Goal: Communication & Community: Answer question/provide support

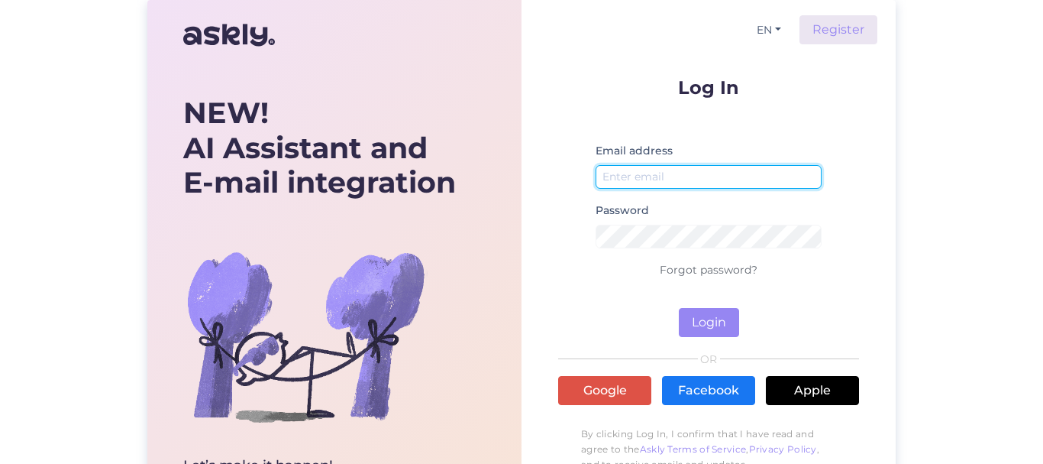
click at [669, 177] on input "email" at bounding box center [709, 177] width 226 height 24
type input "[EMAIL_ADDRESS][DOMAIN_NAME]"
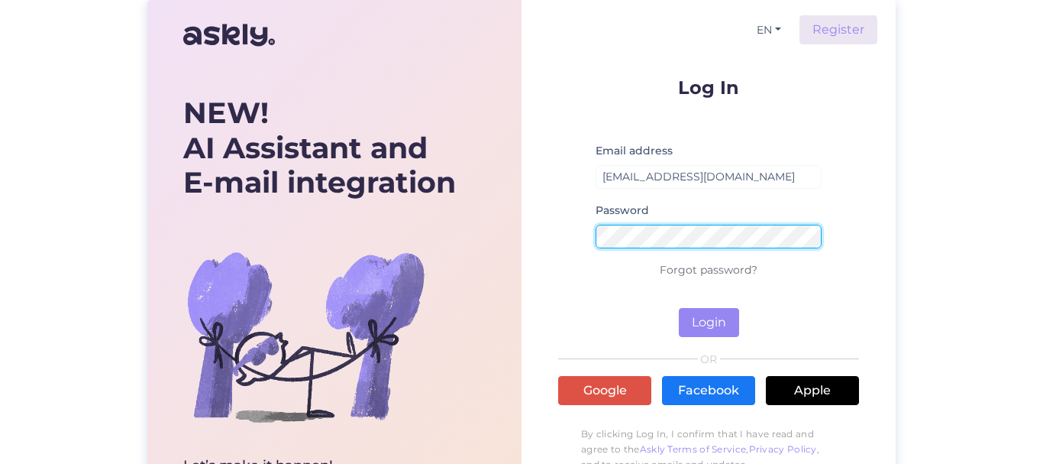
click at [679, 308] on button "Login" at bounding box center [709, 322] width 60 height 29
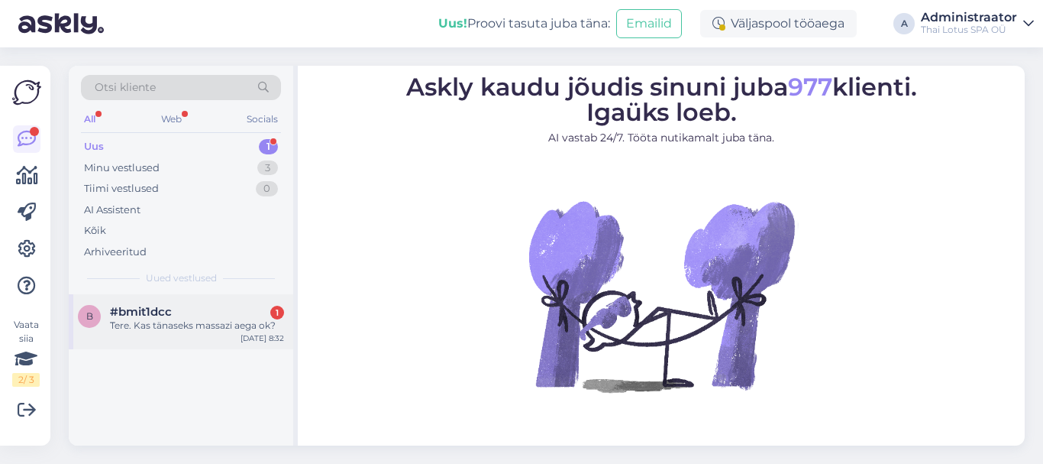
click at [235, 315] on div "#bmit1dcc 1" at bounding box center [197, 312] width 174 height 14
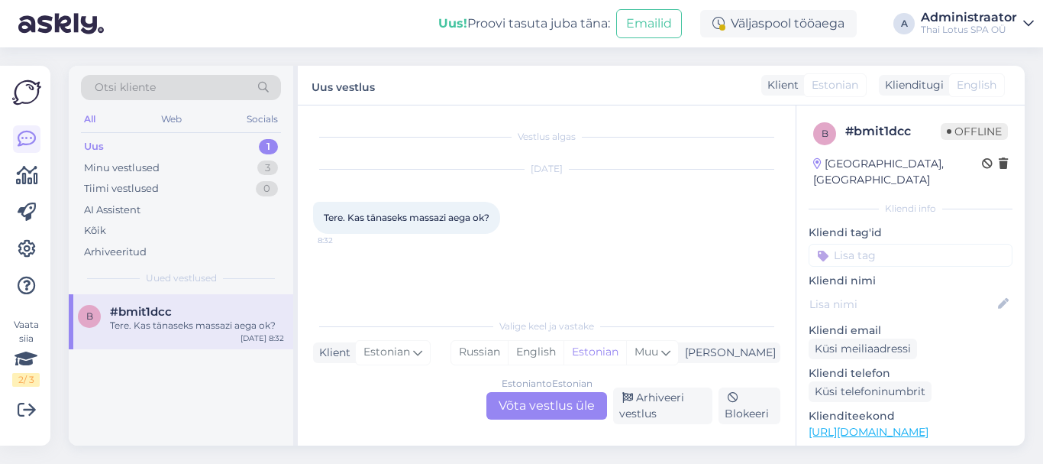
click at [526, 406] on div "Estonian to Estonian Võta vestlus üle" at bounding box center [547, 406] width 121 height 28
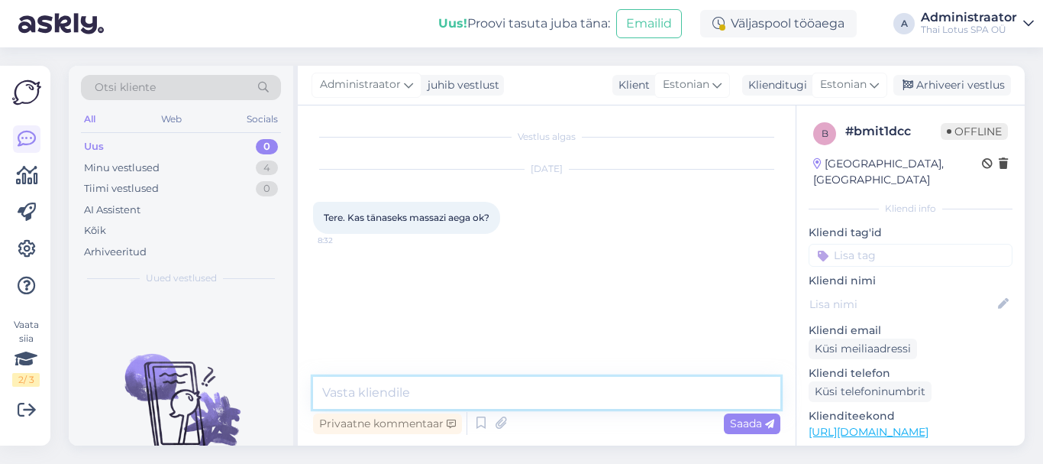
click at [555, 398] on textarea at bounding box center [547, 393] width 468 height 32
type textarea "Tere!"
click at [735, 419] on span "Saada" at bounding box center [752, 423] width 44 height 14
click at [408, 394] on textarea at bounding box center [547, 393] width 468 height 32
click at [384, 392] on textarea "Meil on apkkuda massaazi [PERSON_NAME]" at bounding box center [547, 393] width 468 height 32
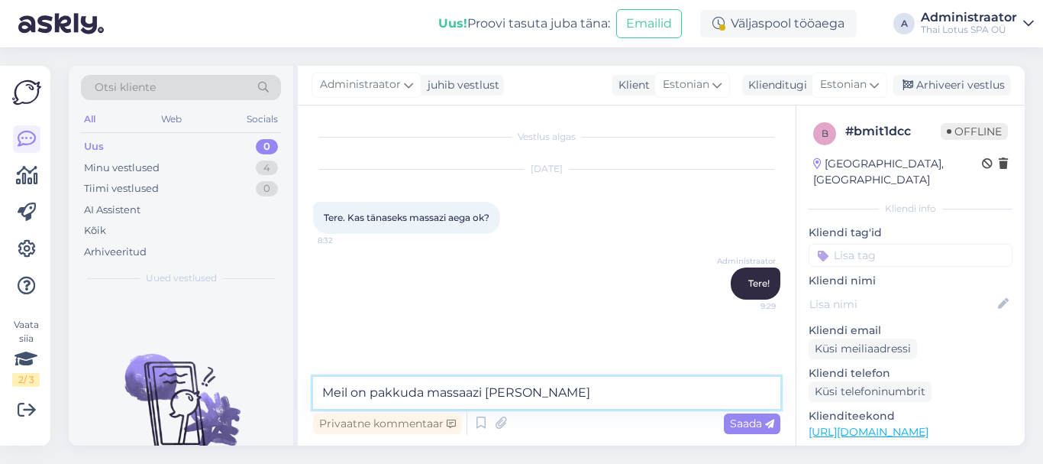
click at [513, 395] on textarea "Meil on pakkuda massaazi [PERSON_NAME]" at bounding box center [547, 393] width 468 height 32
type textarea "Meil on pakkuda massaazi [PERSON_NAME] 13:30, 14:30, 15:00, 16:00, 16:30."
click at [742, 426] on span "Saada" at bounding box center [752, 423] width 44 height 14
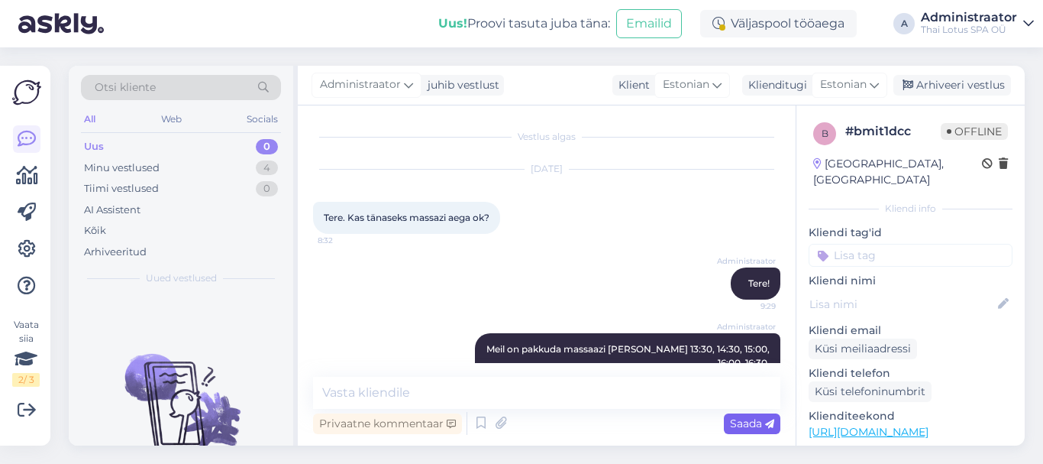
scroll to position [19, 0]
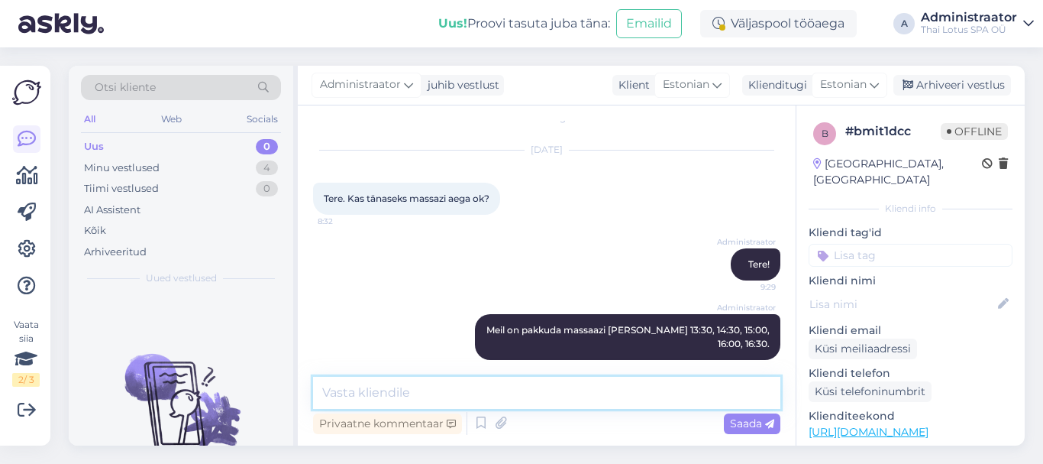
click at [445, 405] on textarea at bounding box center [547, 393] width 468 height 32
type textarea "Mis massaazi soovite?"
click at [739, 418] on span "Saada" at bounding box center [752, 423] width 44 height 14
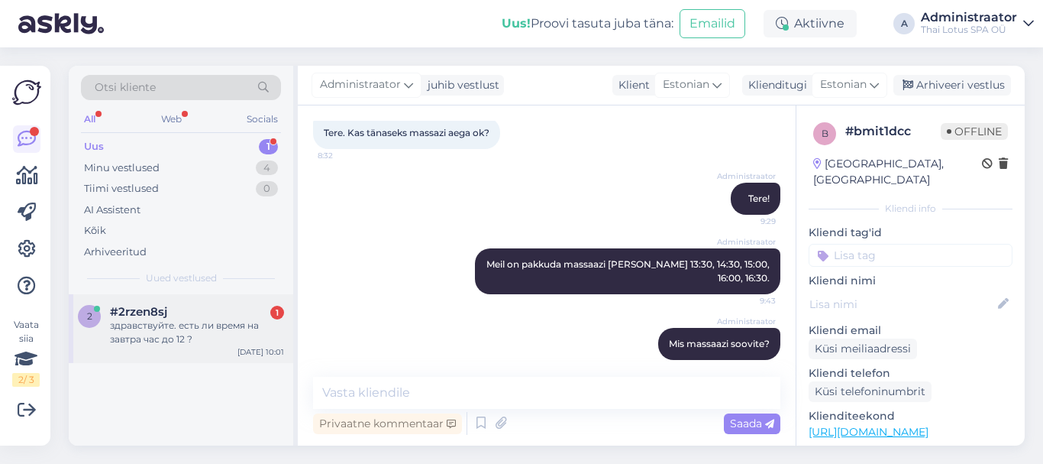
click at [173, 340] on div "здравствуйте. есть ли время на завтра час до 12 ?" at bounding box center [197, 333] width 174 height 28
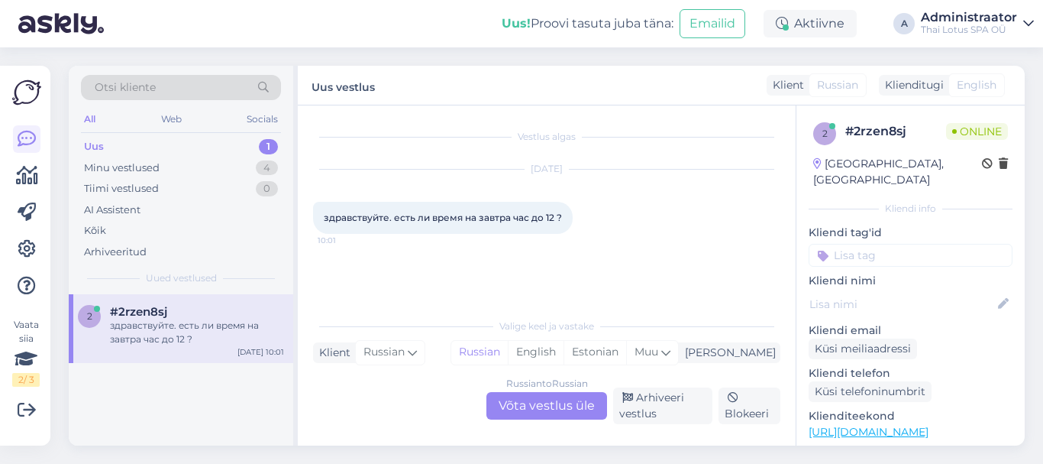
click at [518, 397] on div "Russian to Russian Võta vestlus üle" at bounding box center [547, 406] width 121 height 28
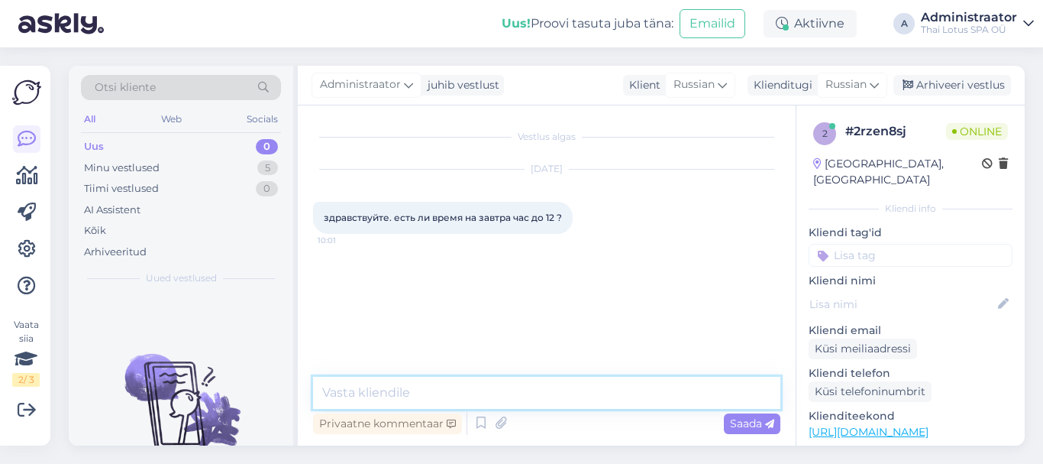
click at [435, 397] on textarea at bounding box center [547, 393] width 468 height 32
click at [443, 398] on textarea "Добрый день! Завьра можем предложить ч" at bounding box center [547, 393] width 468 height 32
click at [626, 387] on textarea "Добрый день! Завтра можем предложить ч" at bounding box center [547, 393] width 468 height 32
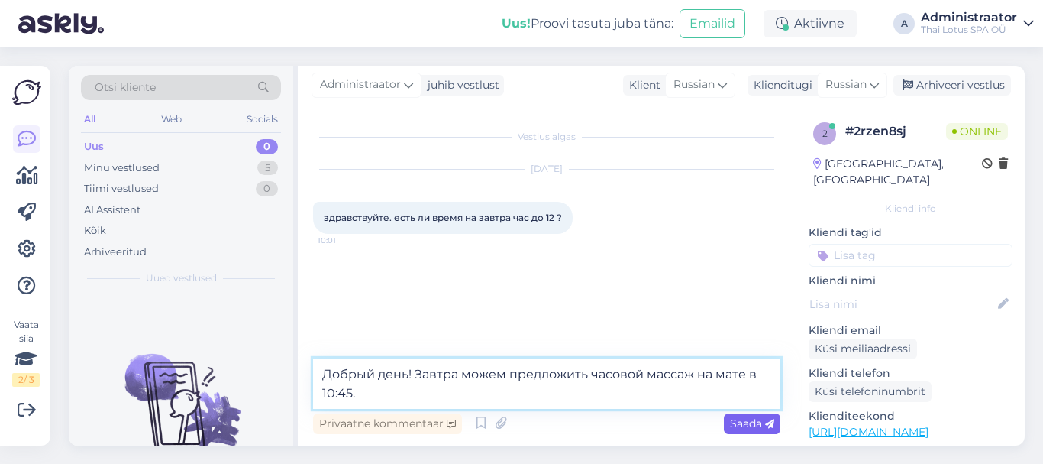
type textarea "Добрый день! Завтра можем предложить часовой массаж на мате в 10:45."
click at [752, 420] on span "Saada" at bounding box center [752, 423] width 44 height 14
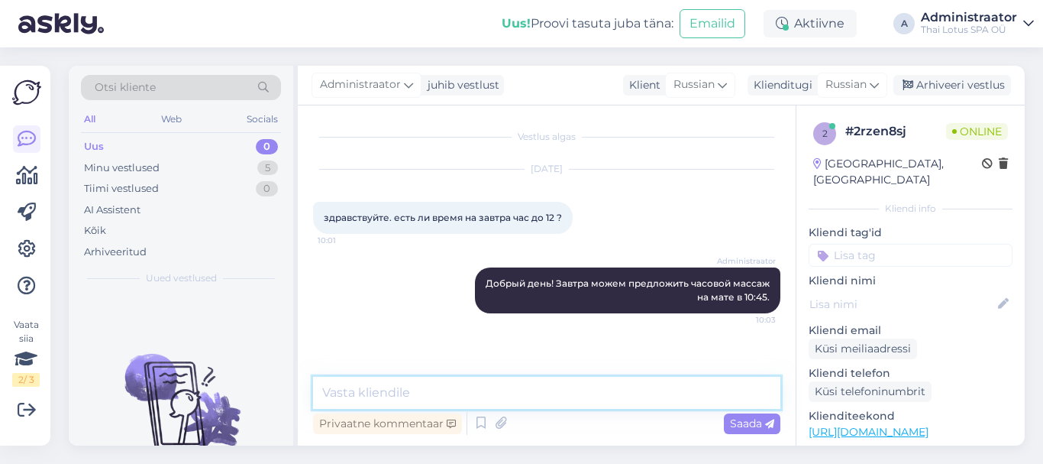
click at [349, 391] on textarea at bounding box center [547, 393] width 468 height 32
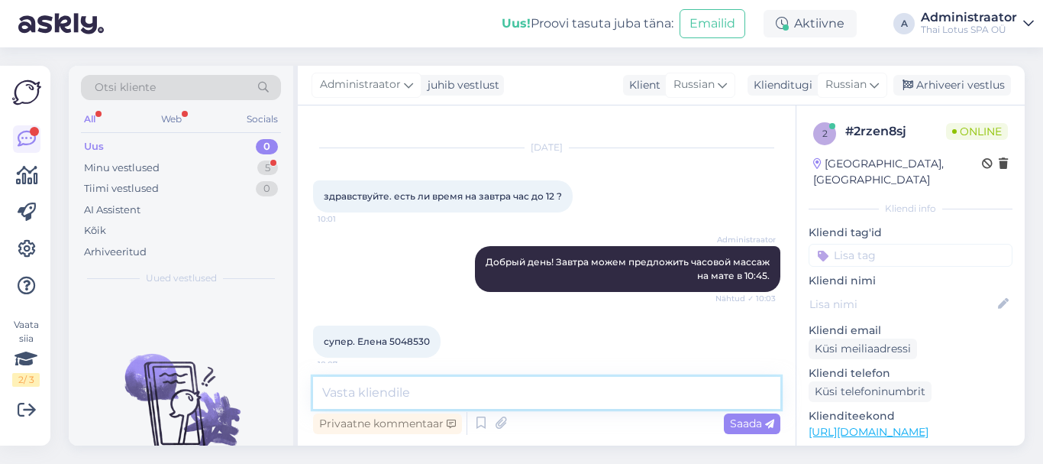
scroll to position [33, 0]
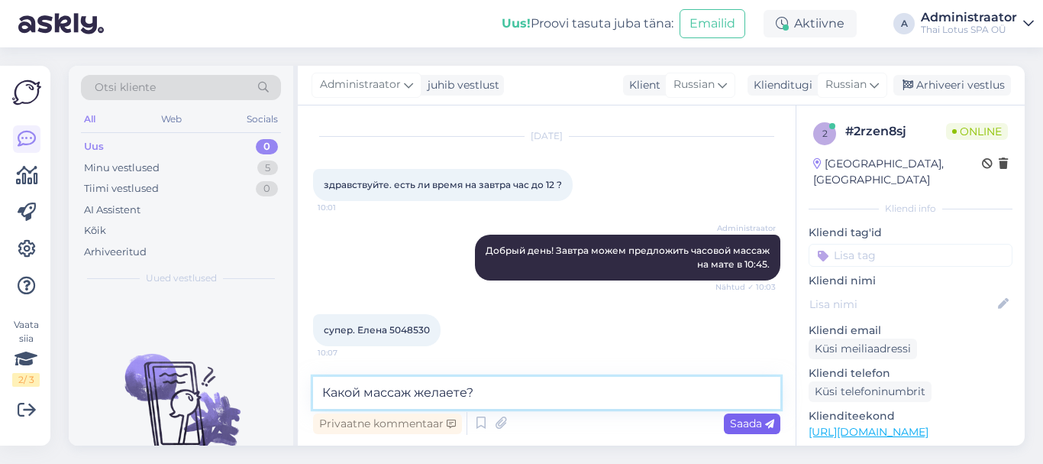
type textarea "Какой массаж желаете?"
click at [749, 424] on span "Saada" at bounding box center [752, 423] width 44 height 14
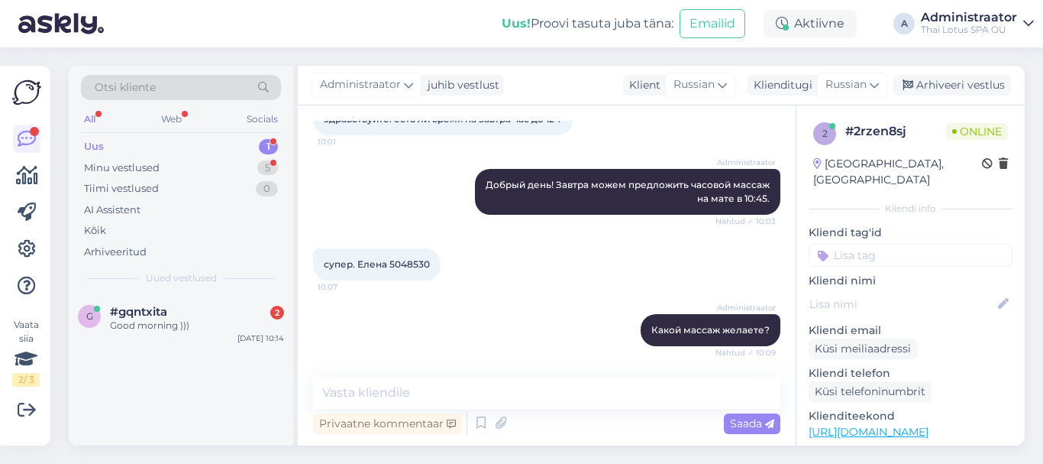
scroll to position [164, 0]
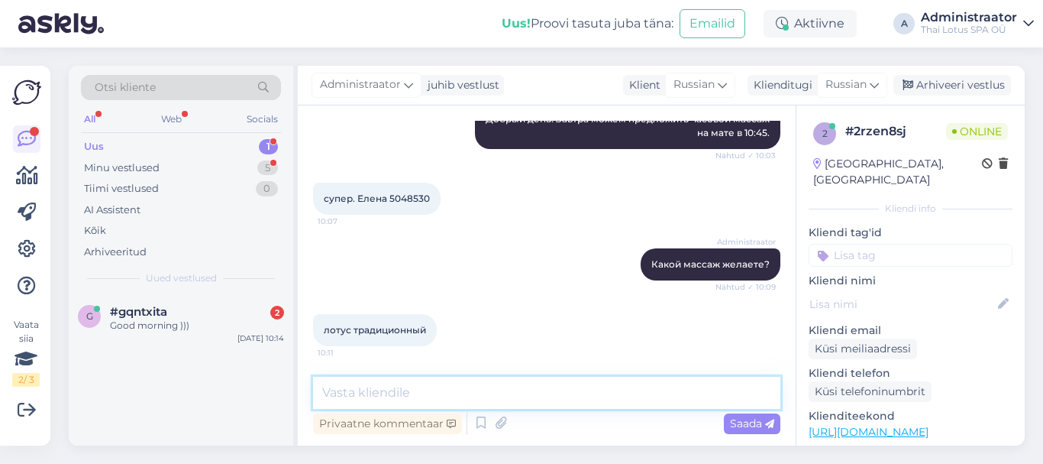
click at [427, 393] on textarea at bounding box center [547, 393] width 468 height 32
type textarea "Забронировали для Вас время завтра в 10:45."
click at [743, 422] on span "Saada" at bounding box center [752, 423] width 44 height 14
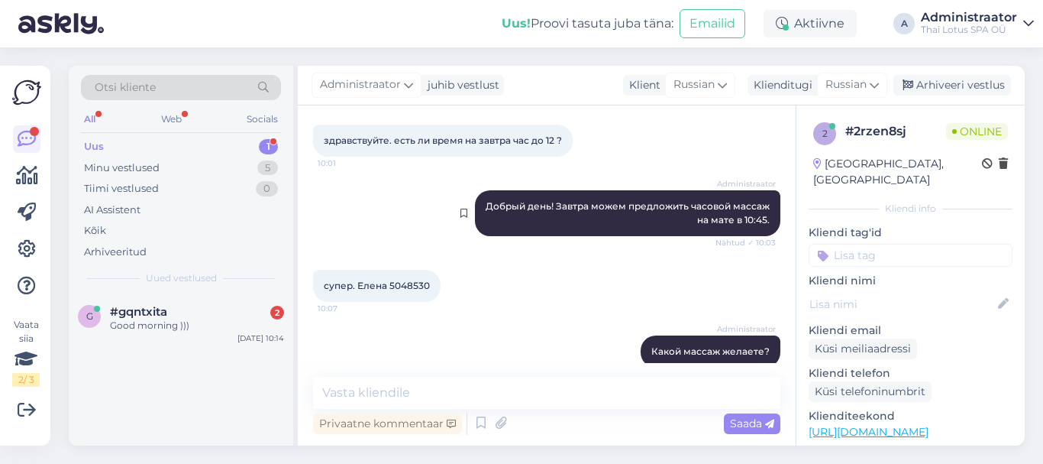
scroll to position [230, 0]
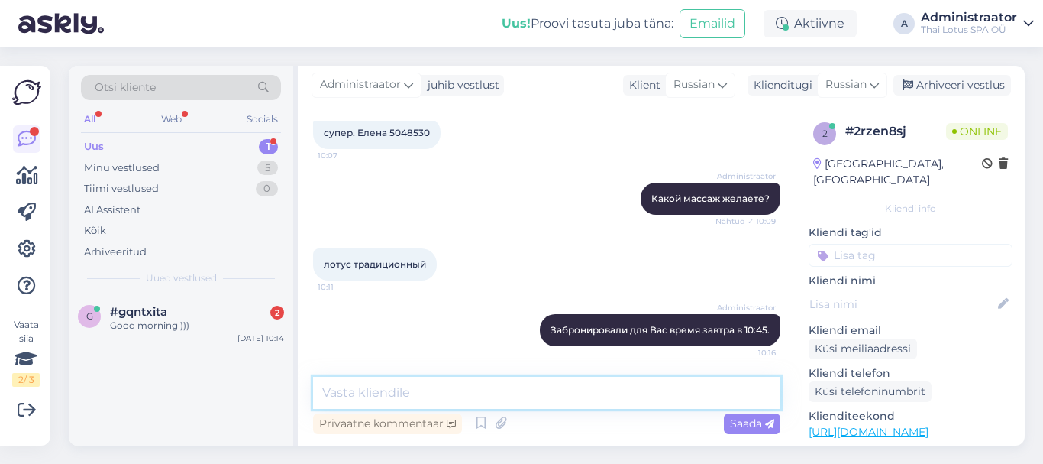
click at [455, 398] on textarea at bounding box center [547, 393] width 468 height 32
type textarea "{"
type textarea "Хорошего дня!"
click at [744, 419] on span "Saada" at bounding box center [752, 423] width 44 height 14
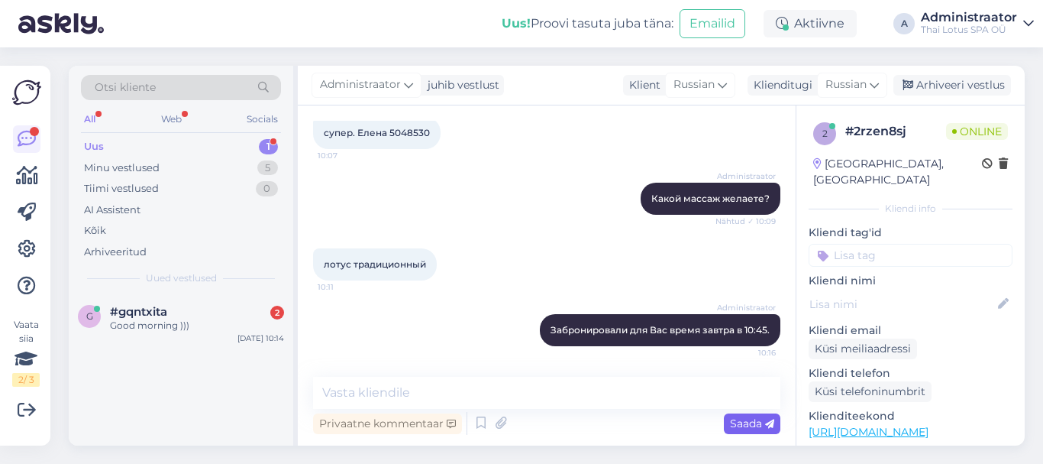
scroll to position [296, 0]
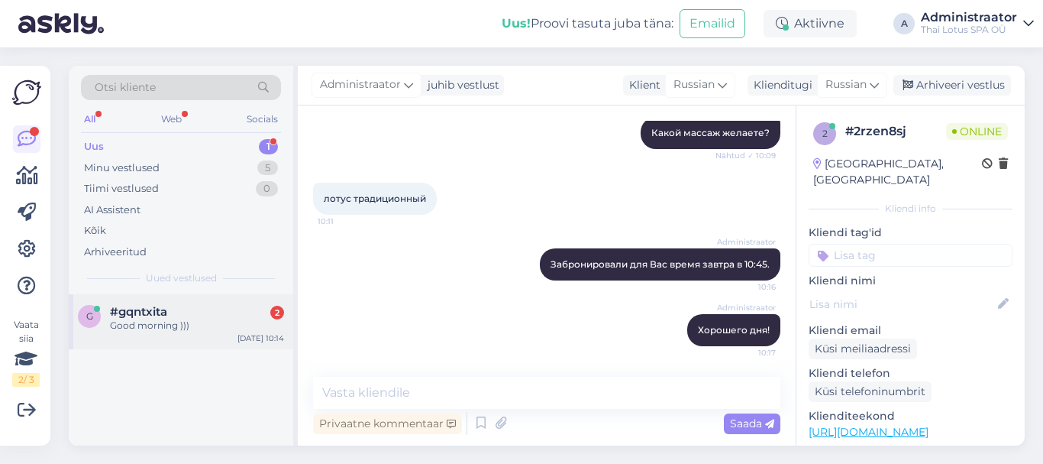
click at [141, 331] on div "Good morning )))" at bounding box center [197, 326] width 174 height 14
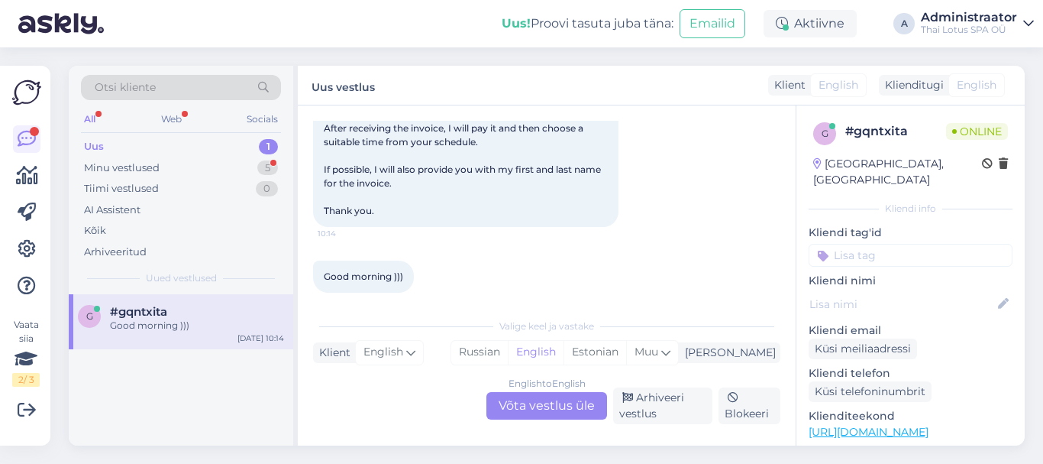
scroll to position [171, 0]
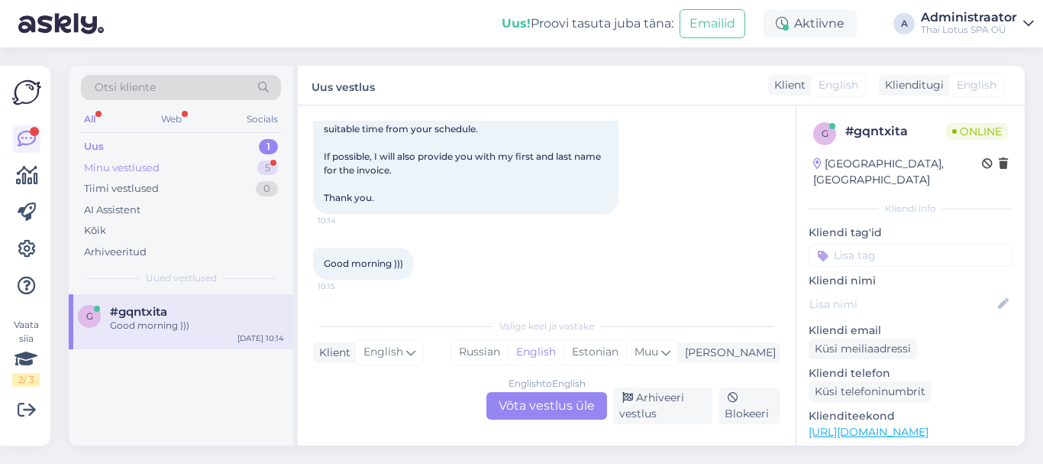
click at [105, 164] on div "Minu vestlused" at bounding box center [122, 167] width 76 height 15
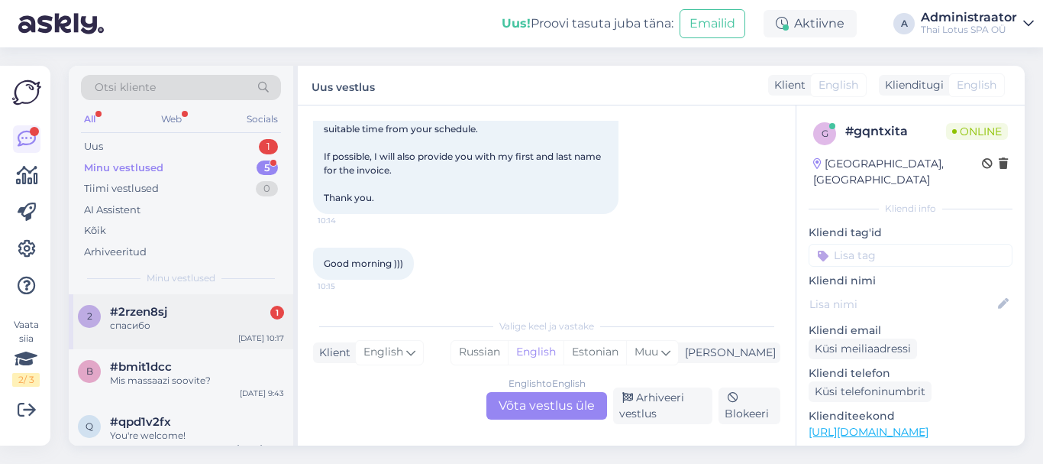
click at [175, 328] on div "спасибо" at bounding box center [197, 326] width 174 height 14
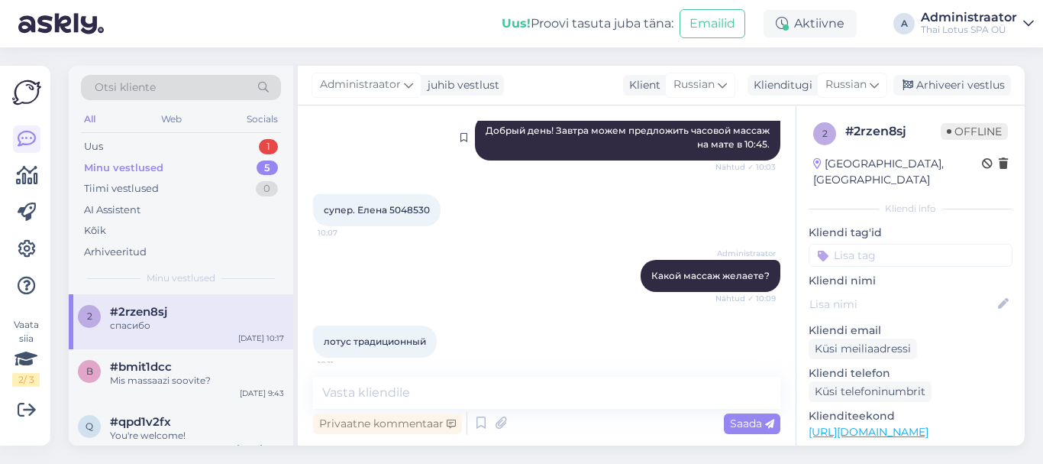
scroll to position [0, 0]
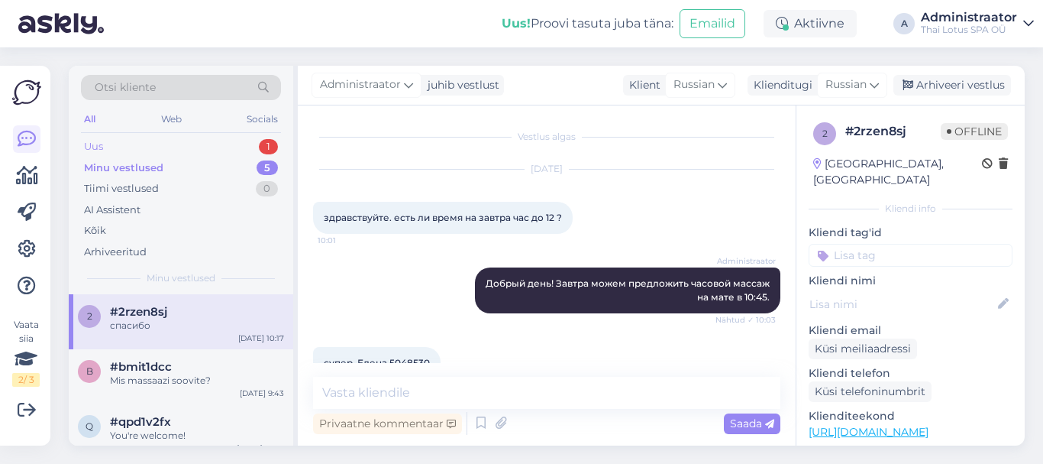
click at [95, 141] on div "Uus" at bounding box center [93, 146] width 19 height 15
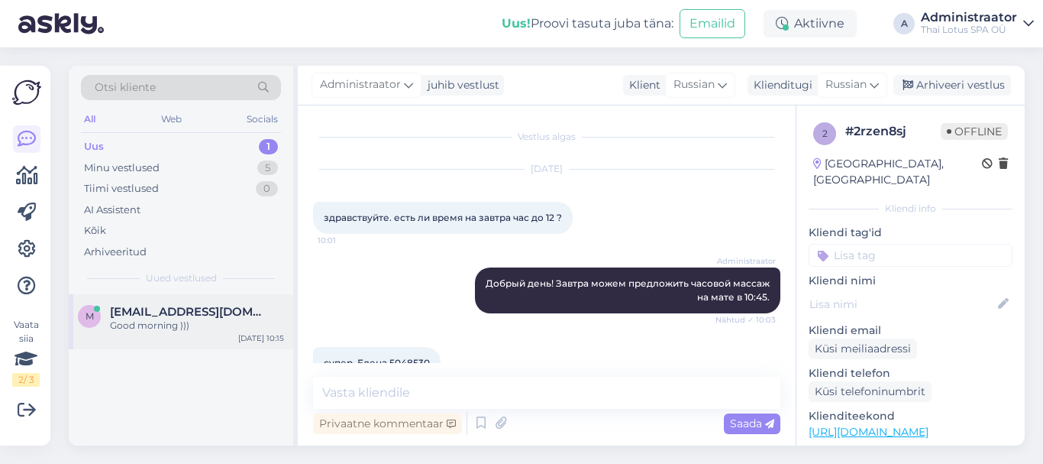
click at [215, 316] on span "[EMAIL_ADDRESS][DOMAIN_NAME]" at bounding box center [189, 312] width 159 height 14
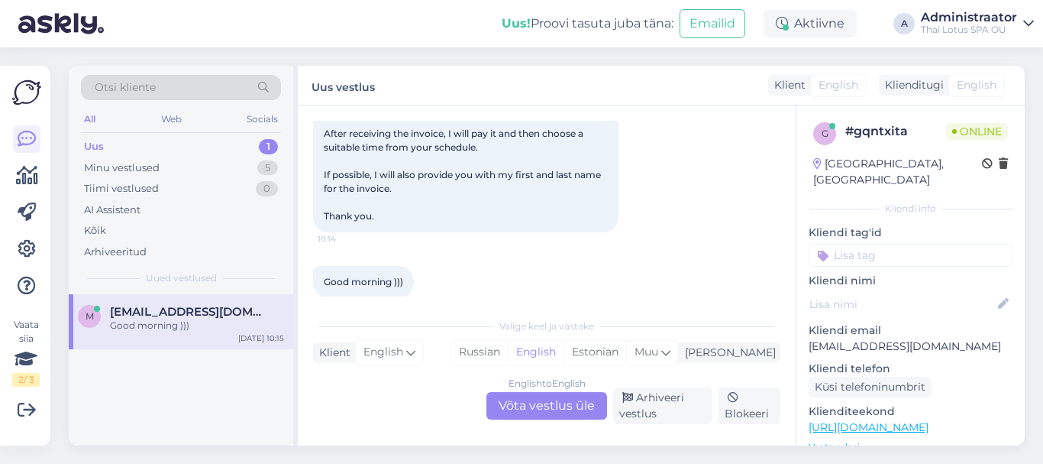
scroll to position [76, 0]
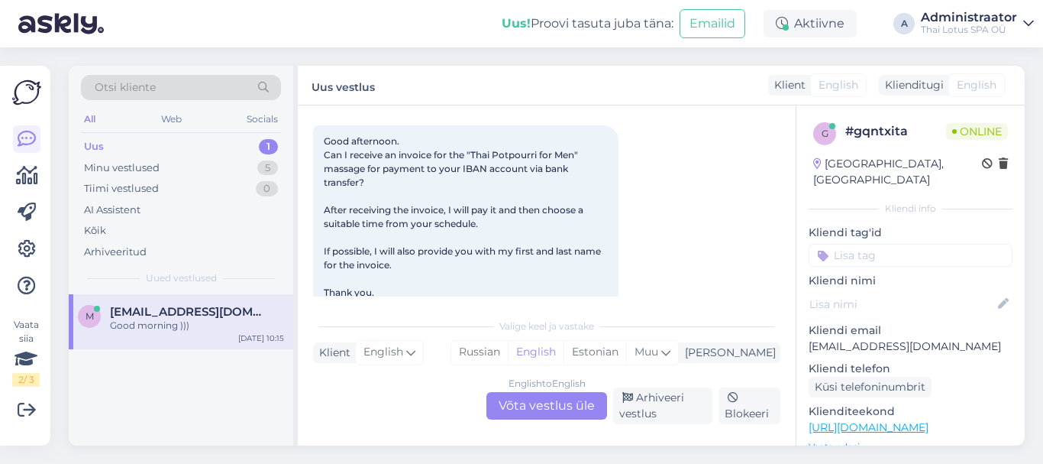
click at [927, 89] on div "Klienditugi" at bounding box center [911, 85] width 65 height 16
click at [975, 84] on span "English" at bounding box center [977, 85] width 40 height 16
click at [901, 83] on div "Klienditugi" at bounding box center [911, 85] width 65 height 16
click at [976, 85] on span "English" at bounding box center [977, 85] width 40 height 16
click at [539, 407] on div "English to English Võta vestlus üle" at bounding box center [547, 406] width 121 height 28
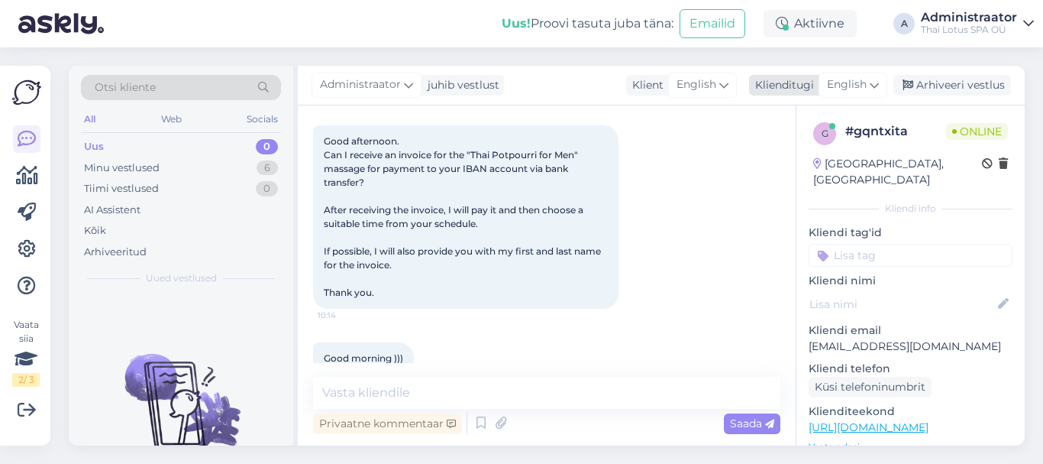
click at [872, 86] on icon at bounding box center [874, 84] width 9 height 17
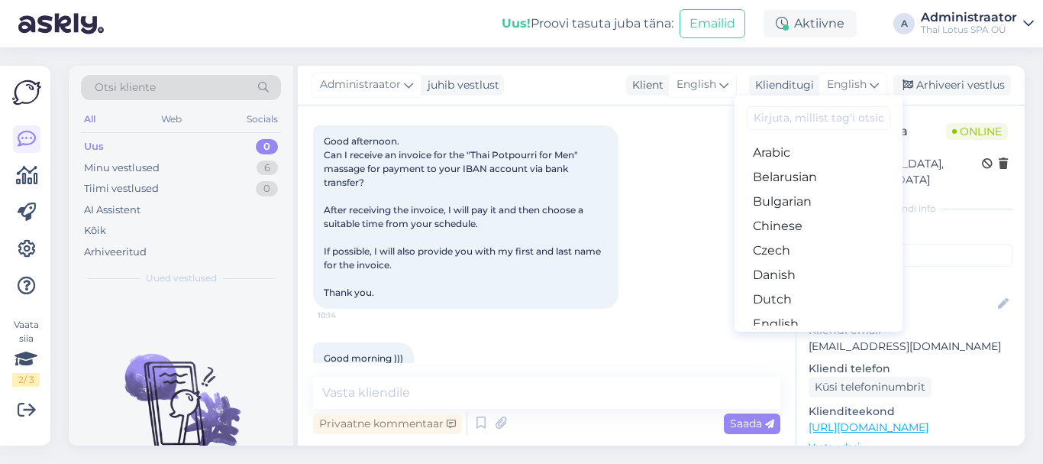
click at [818, 116] on input at bounding box center [819, 118] width 144 height 24
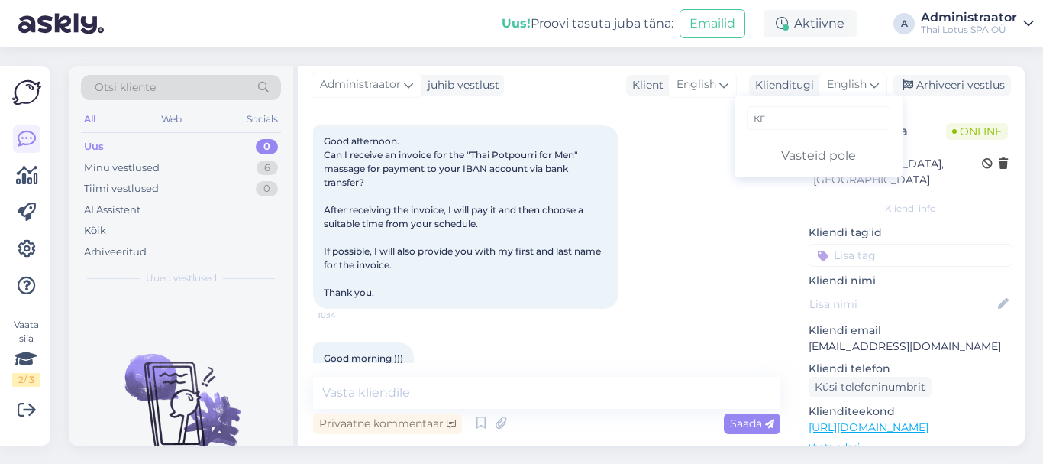
type input "к"
type input "rus"
click at [804, 176] on link "Russian" at bounding box center [819, 177] width 168 height 24
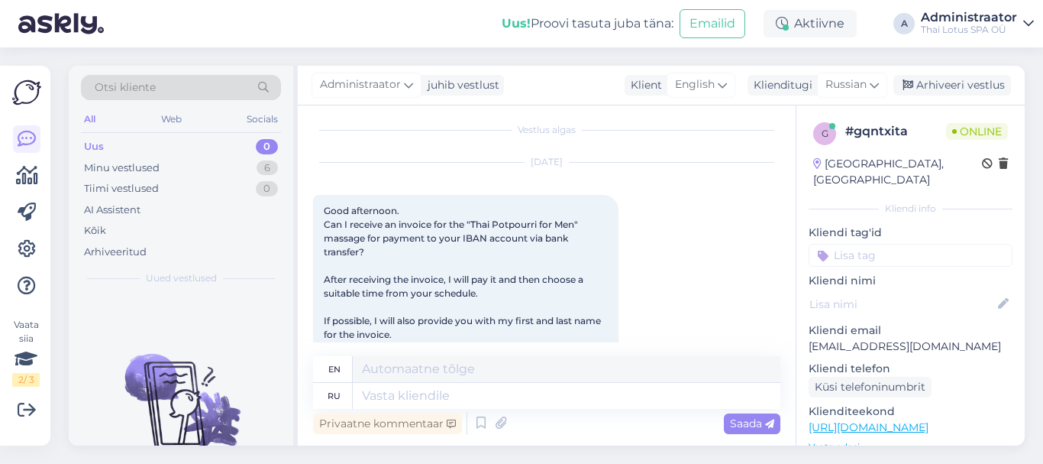
scroll to position [0, 0]
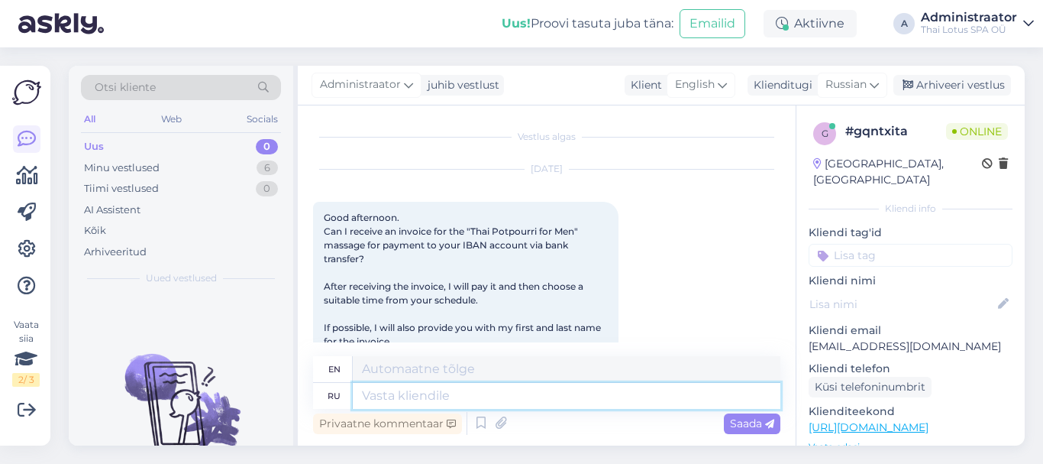
click at [379, 400] on textarea at bounding box center [567, 396] width 428 height 26
click at [442, 396] on textarea at bounding box center [567, 396] width 428 height 26
type textarea "Hello!"
type textarea "Hello"
type textarea "Hello!"
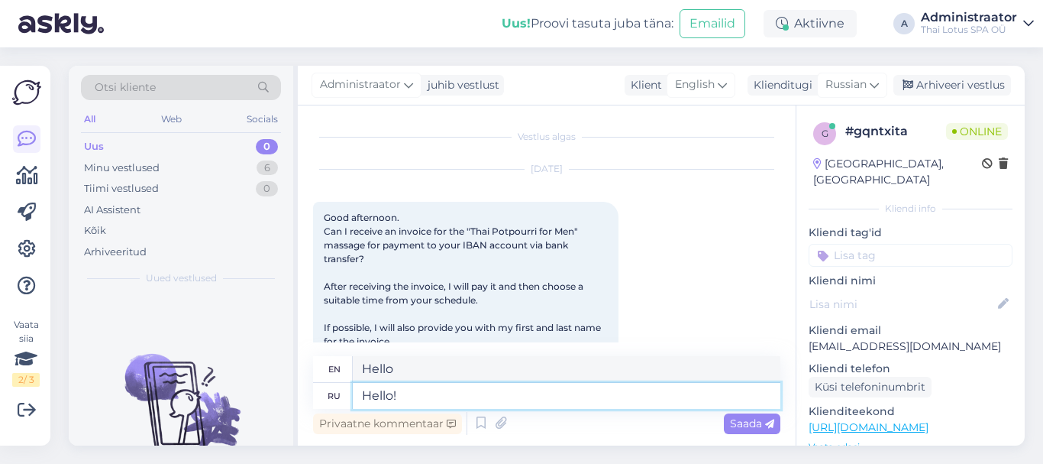
type textarea "Hello!"
type textarea "Hello! Would"
type textarea "Hello! Would you"
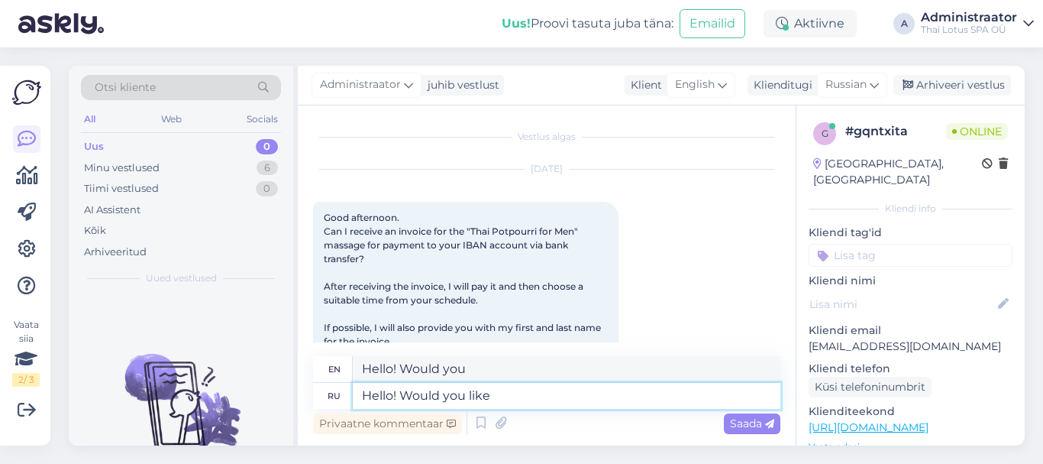
type textarea "Hello! Would you like"
type textarea "Hello! Would you like to"
type textarea "Hello! Would you like to get"
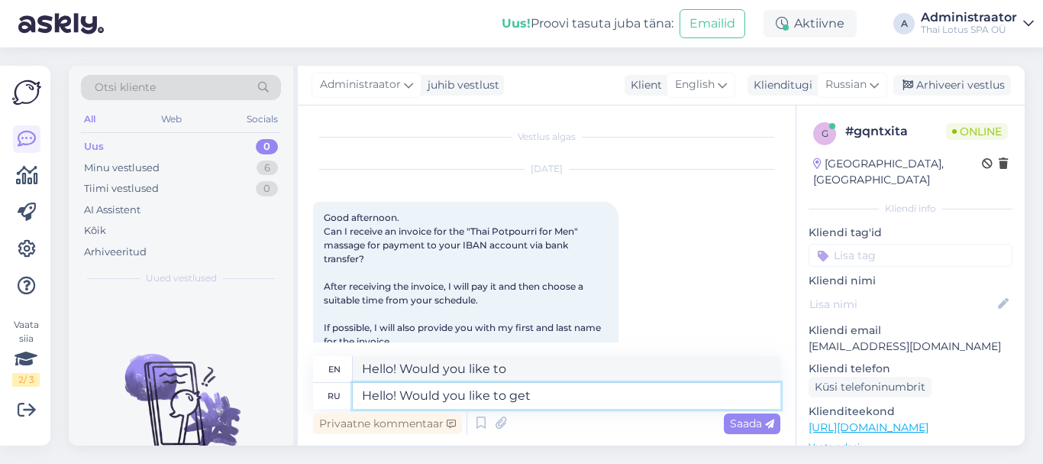
type textarea "Hello! Would you like to get"
type textarea "Hello! Would you like to get a"
type textarea "Hello! Would you like to get a gift"
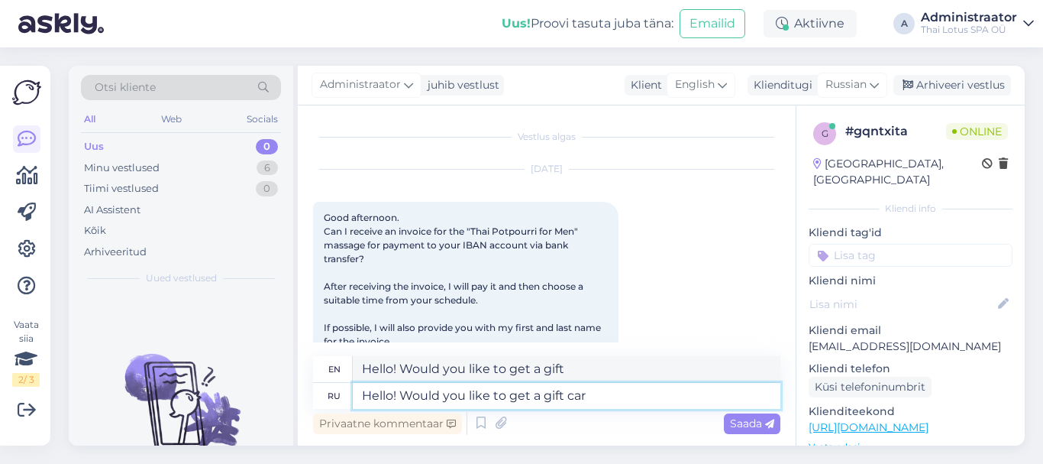
type textarea "Hello! Would you like to get a gift card"
type textarea "Hello! Would you like to get a gift card?"
type textarea "Hello! Would you like to get a gift card"
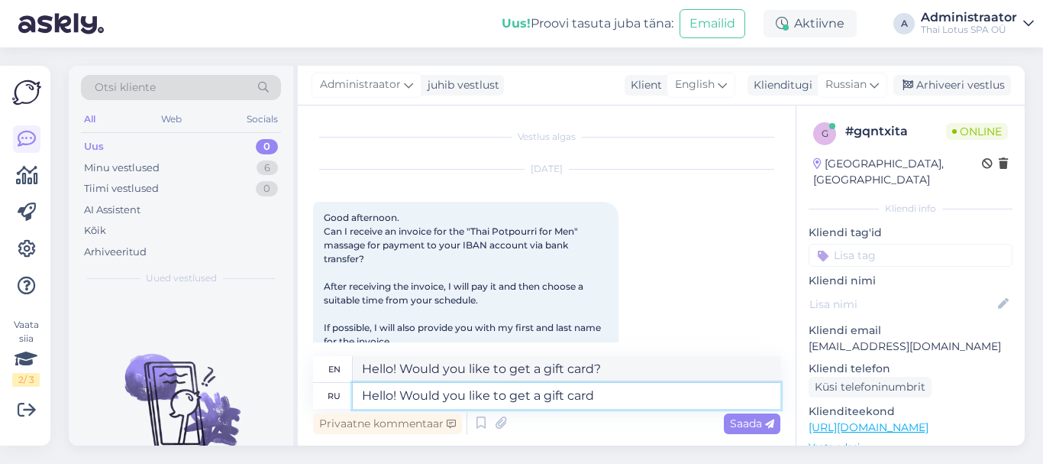
type textarea "Hello! Would you like to get a gift card"
type textarea "Hello! Would you like to get a gift card or"
type textarea "Hello! Would you like to get a gift card or just"
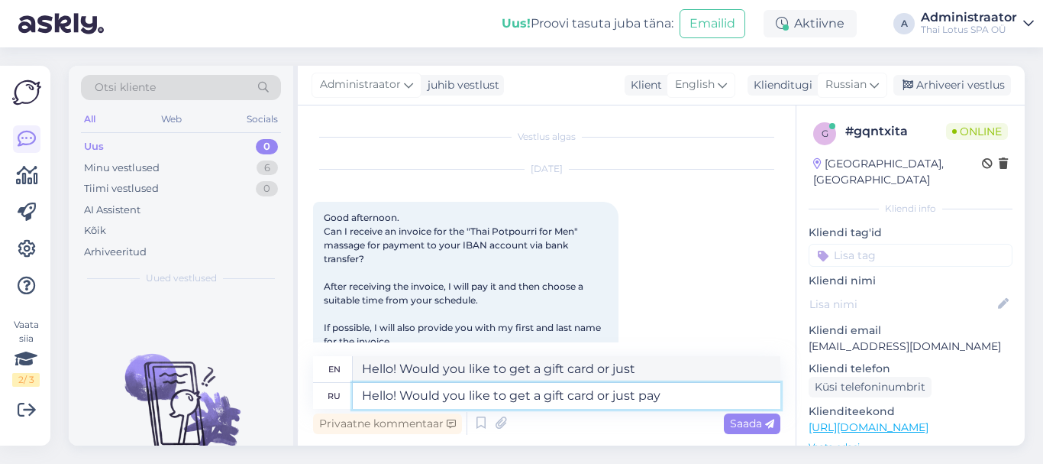
type textarea "Hello! Would you like to get a gift card or just pay"
type textarea "Hello! Would you like to get a gift card or just pay by"
type textarea "Hello! Would you like to get a gift card or just pay"
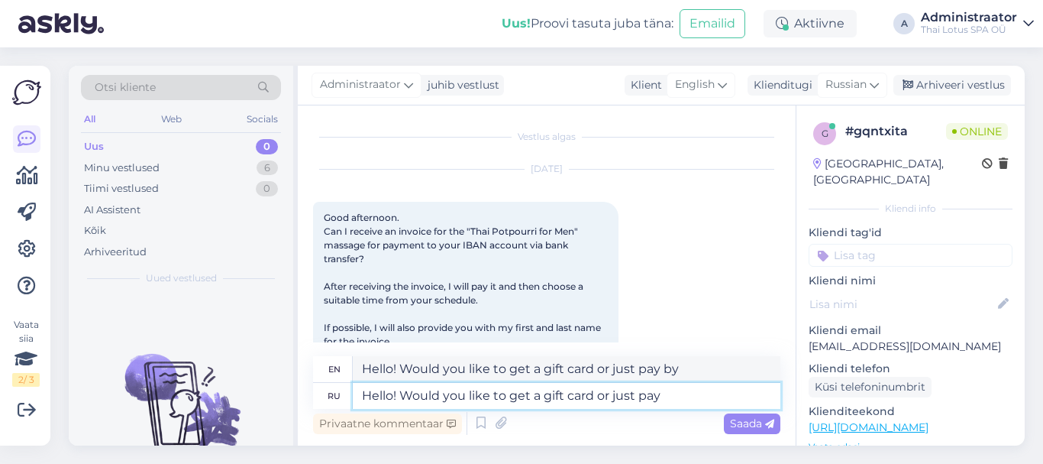
type textarea "Hello! Would you like to get a gift card or just pay"
type textarea "Hello! Would you like to get a gift card or just pay via"
type textarea "Hello! Would you like to get a gift card or just pay via ban"
type textarea "Hello! Would you like to get a gift card or just pay via ba"
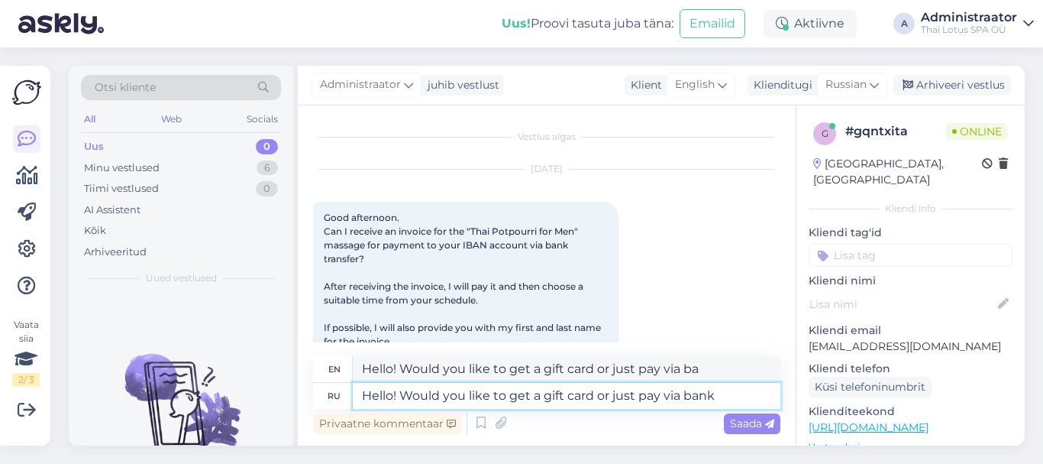
type textarea "Hello! Would you like to get a gift card or just pay via bank"
type textarea "Hello! Would you like to get a gift card or just pay via bank trans"
type textarea "Hello! Would you like to get a gift card or just pay via bank transfer"
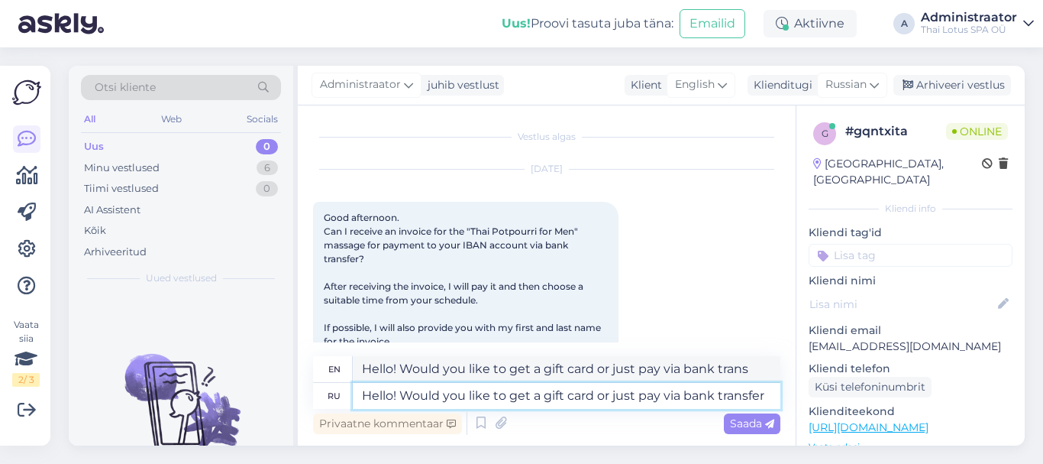
type textarea "Hello! Would you like to get a gift card or just pay via bank transfer"
type textarea "Hello! Would you like to get a gift card or just pay via bank transfer?"
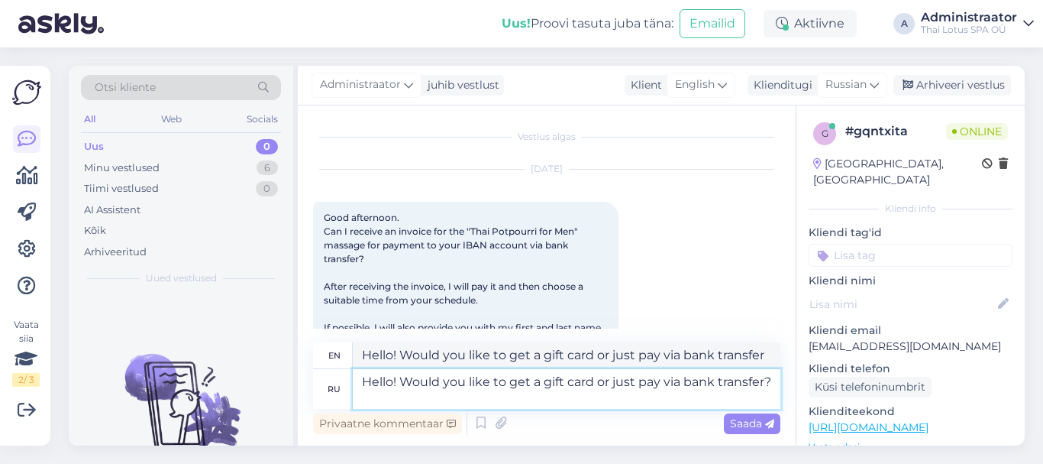
type textarea "Hello! Would you like to get a gift card or just pay via bank transfer?"
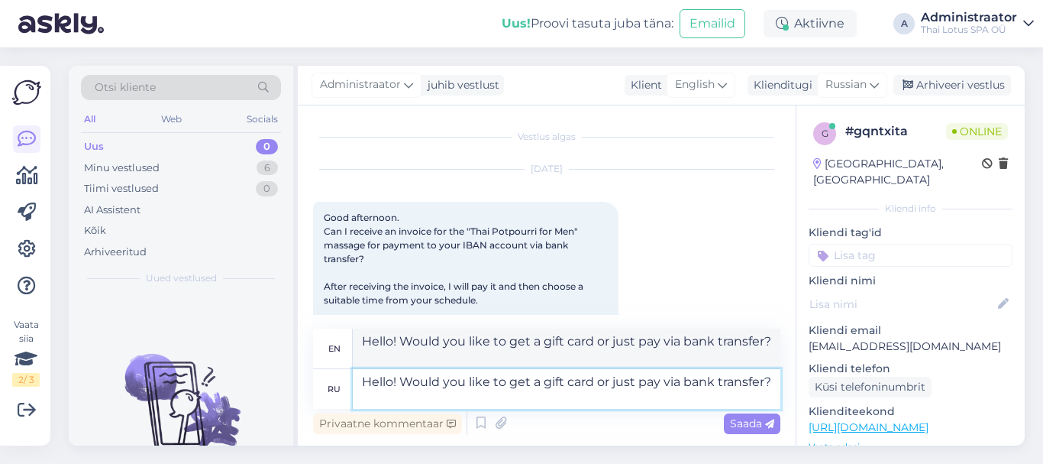
click at [403, 384] on textarea "Hello! Would you like to get a gift card or just pay via bank transfer?" at bounding box center [567, 389] width 428 height 40
type textarea "Hello! Yes,Would you like to get a gift card or just pay via bank transfer?"
type textarea "Hello! YesWould you like to get a gift card or just pay via bank transfer?"
type textarea "Hello! Yes, it is possibleWould you like to get a gift card or just pay via ban…"
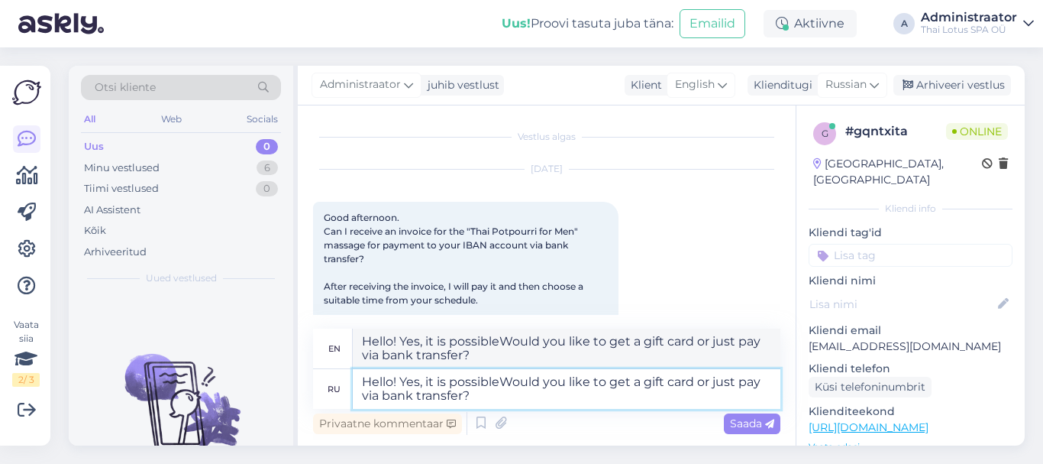
type textarea "Hello! Yes, it is possible!Would you like to get a gift card or just pay via ba…"
type textarea "Hello! Yes, it is possible! Would you like to get a gift card or just pay via b…"
type textarea "Hello! Yes, it is possible. Would you like to get a gift card or just pay via b…"
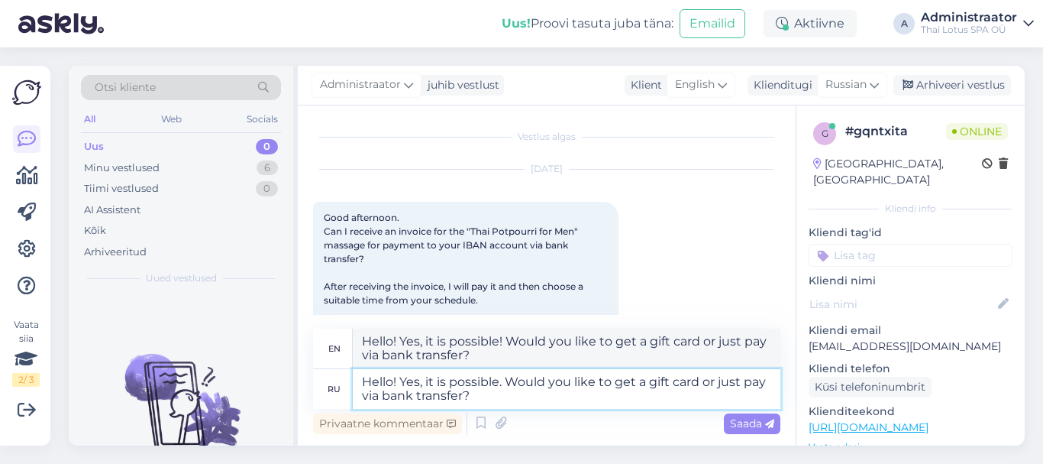
type textarea "Hello! Yes, it is possible. Would you like to get a gift card or just pay via b…"
click at [737, 422] on span "Saada" at bounding box center [752, 423] width 44 height 14
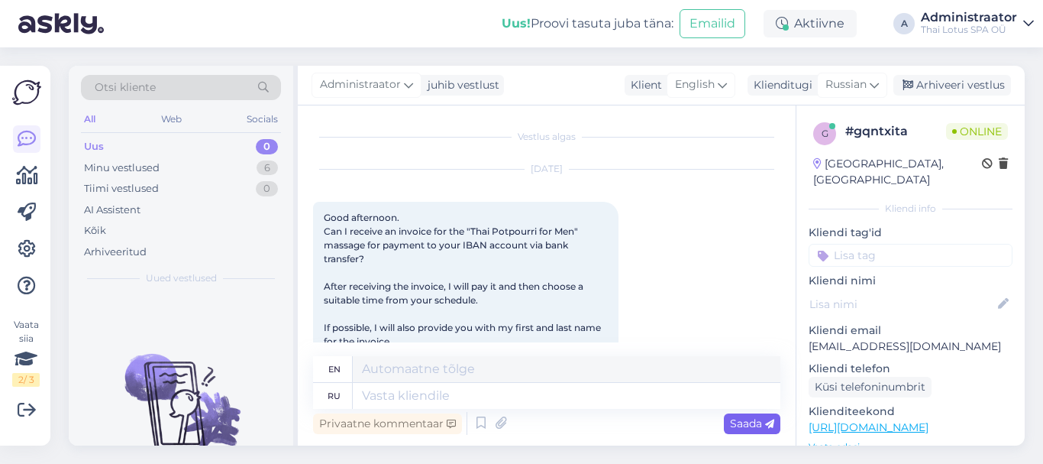
scroll to position [448, 0]
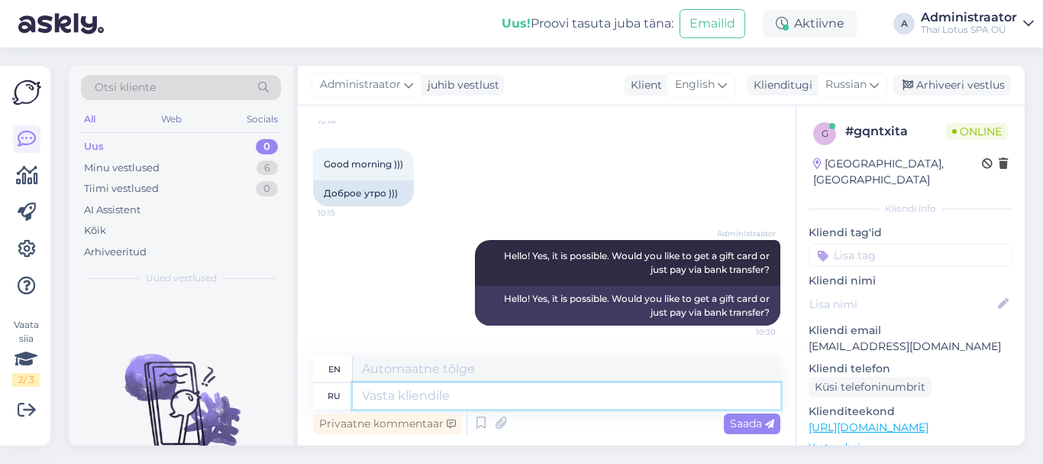
click at [581, 396] on textarea at bounding box center [567, 396] width 428 height 26
click at [875, 76] on icon at bounding box center [874, 84] width 9 height 17
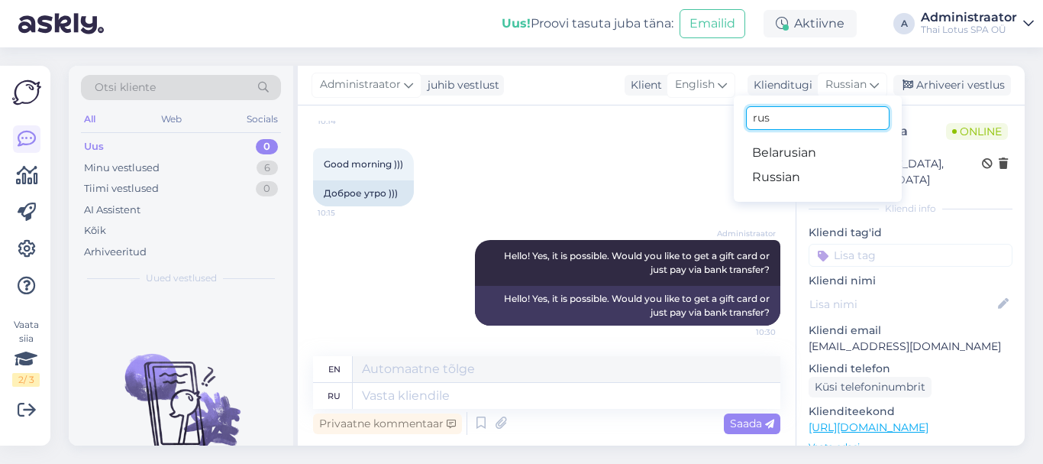
drag, startPoint x: 785, startPoint y: 112, endPoint x: 685, endPoint y: 115, distance: 99.4
click at [685, 115] on div "Administraator juhib vestlust Klient English Klienditugi Russian rus Belarusian…" at bounding box center [661, 256] width 727 height 380
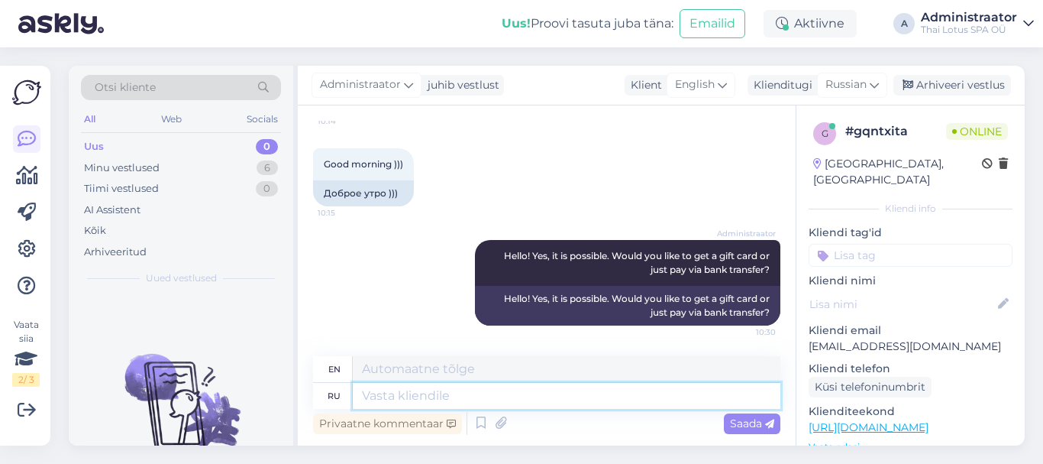
click at [408, 398] on textarea at bounding box center [567, 396] width 428 height 26
click at [874, 83] on icon at bounding box center [874, 84] width 9 height 17
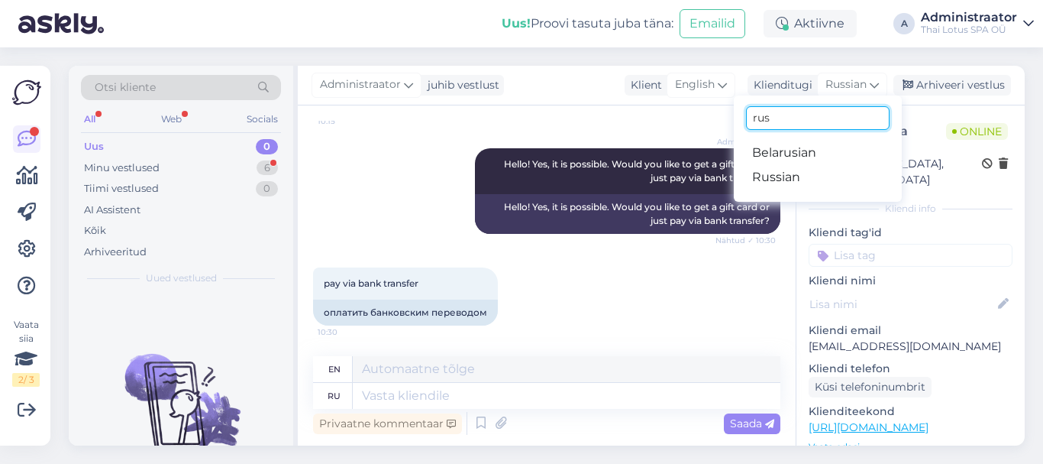
drag, startPoint x: 778, startPoint y: 121, endPoint x: 717, endPoint y: 115, distance: 61.3
click at [717, 115] on div "Administraator juhib vestlust Klient English Klienditugi Russian rus Belarusian…" at bounding box center [661, 256] width 727 height 380
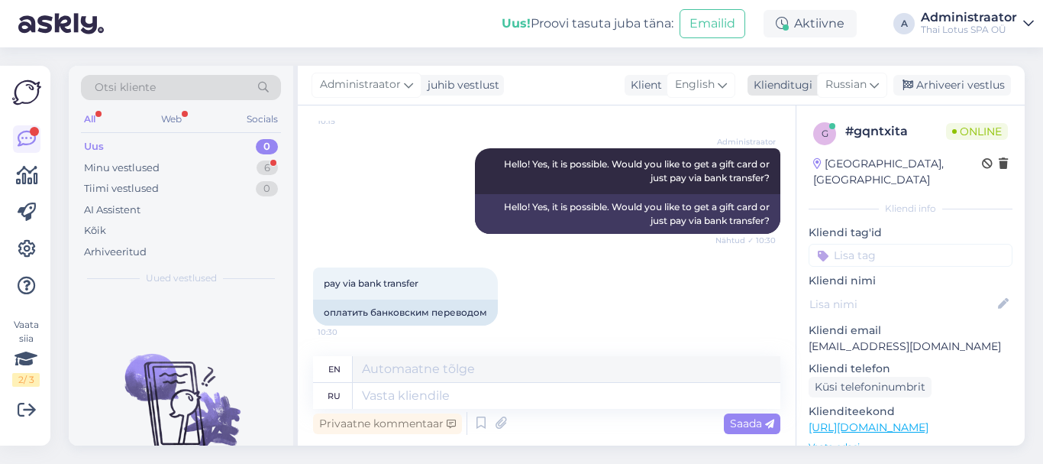
click at [875, 81] on icon at bounding box center [874, 84] width 9 height 17
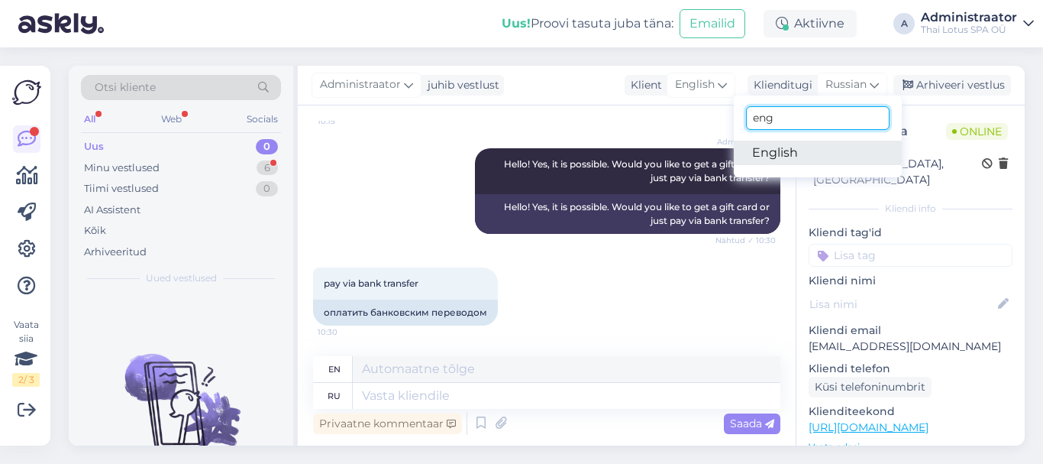
type input "eng"
click at [784, 144] on link "English" at bounding box center [818, 153] width 168 height 24
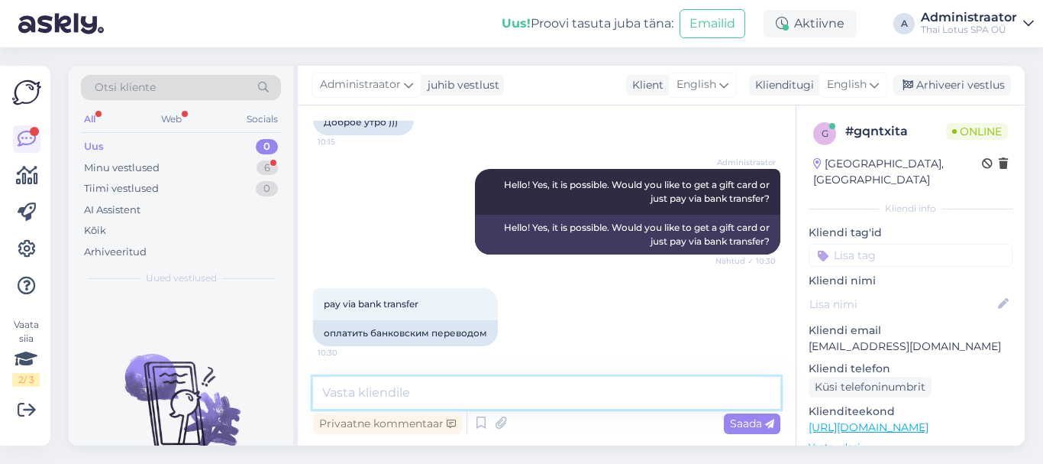
click at [413, 389] on textarea at bounding box center [547, 393] width 468 height 32
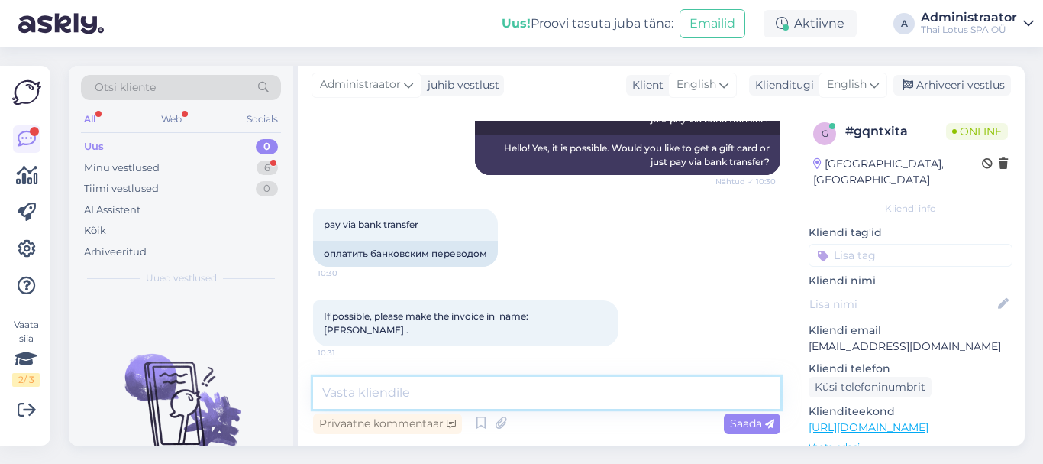
click at [363, 392] on textarea at bounding box center [547, 393] width 468 height 32
type textarea "H"
paste textarea "[EMAIL_ADDRESS][DOMAIN_NAME]"
click at [404, 394] on textarea "Yes, ofcourse. Then write to our email, please ( [EMAIL_ADDRESS][DOMAIN_NAME] )." at bounding box center [547, 393] width 468 height 32
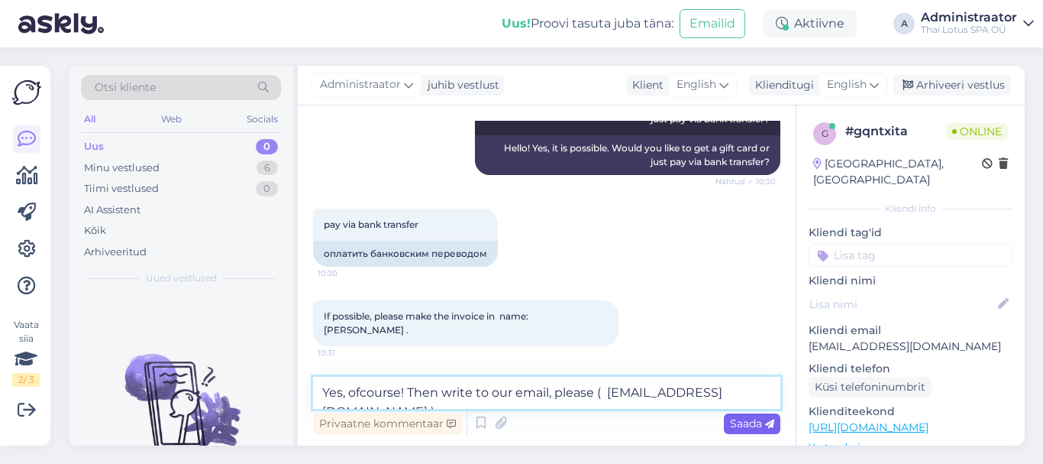
type textarea "Yes, ofcourse! Then write to our email, please ( [EMAIL_ADDRESS][DOMAIN_NAME] )."
click at [759, 425] on span "Saada" at bounding box center [752, 423] width 44 height 14
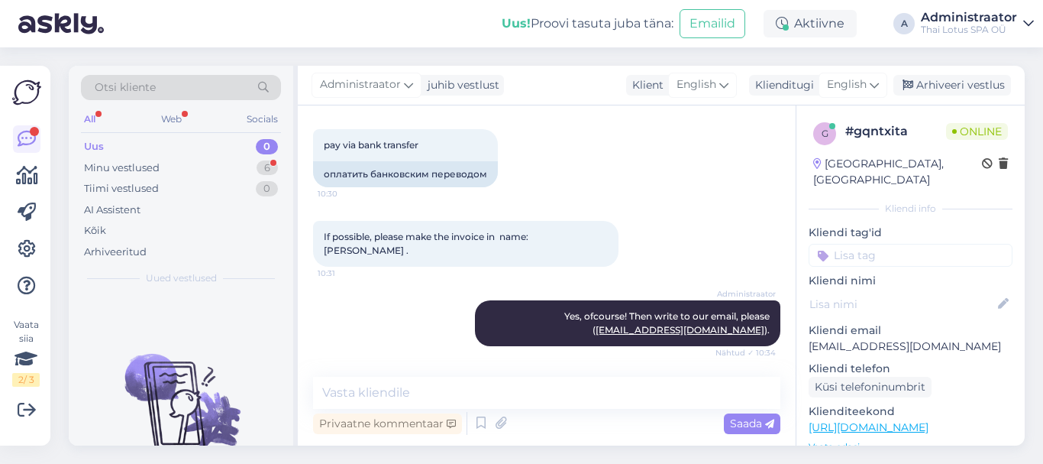
scroll to position [743, 0]
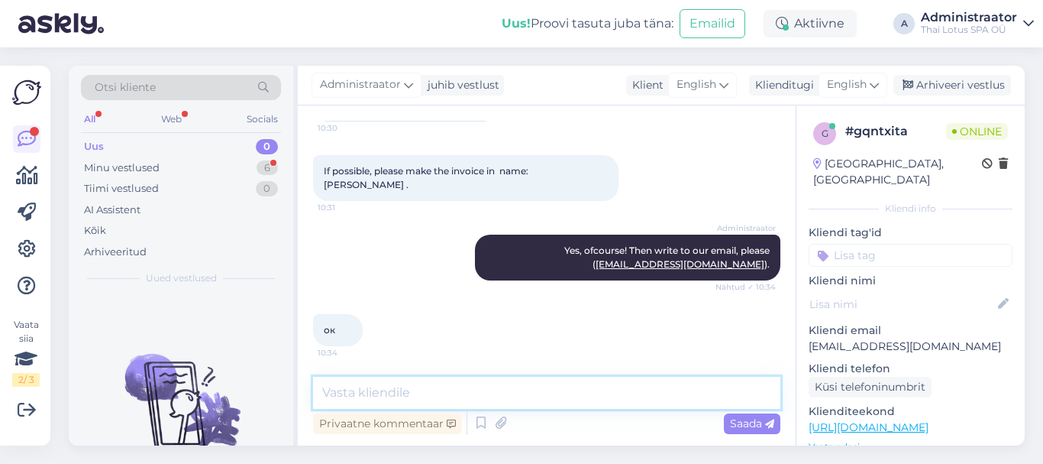
click at [511, 401] on textarea at bounding box center [547, 393] width 468 height 32
type textarea "Thank you!"
click at [736, 421] on span "Saada" at bounding box center [752, 423] width 44 height 14
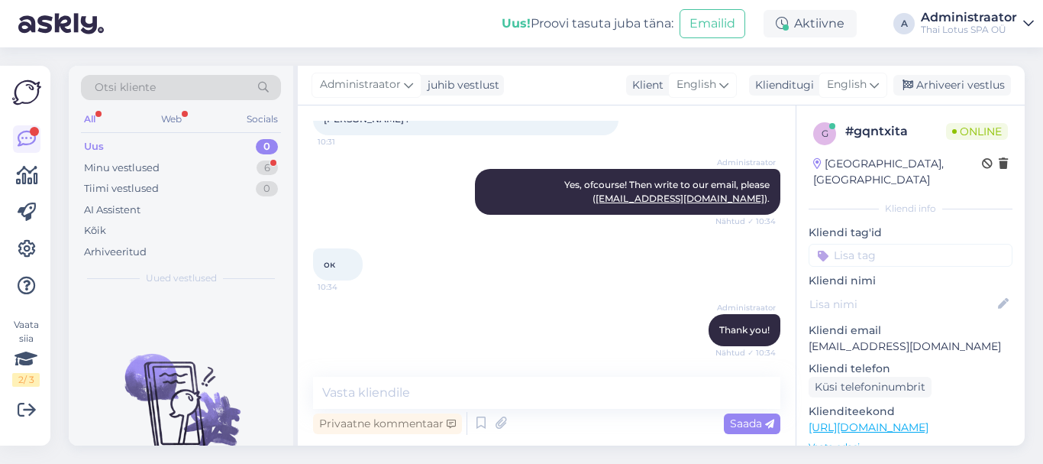
scroll to position [971, 0]
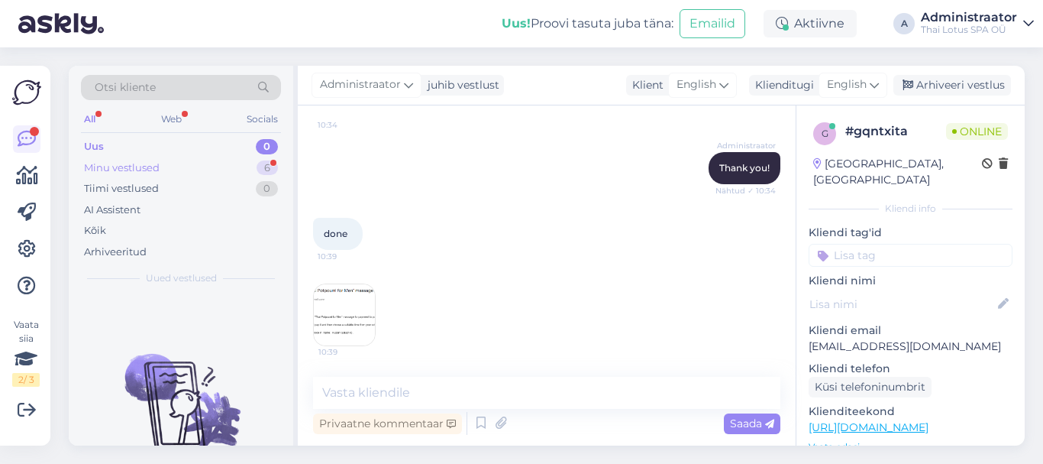
click at [137, 165] on div "Minu vestlused" at bounding box center [122, 167] width 76 height 15
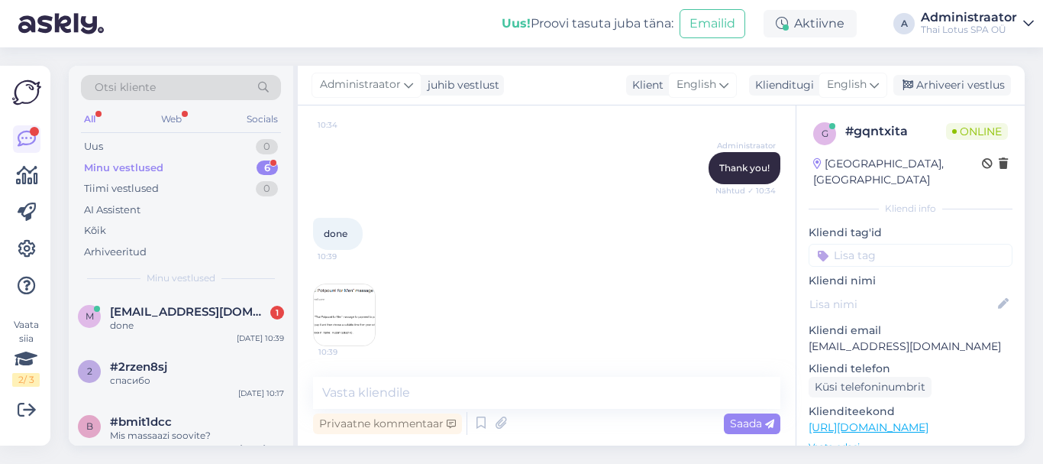
click at [344, 321] on img at bounding box center [344, 314] width 61 height 61
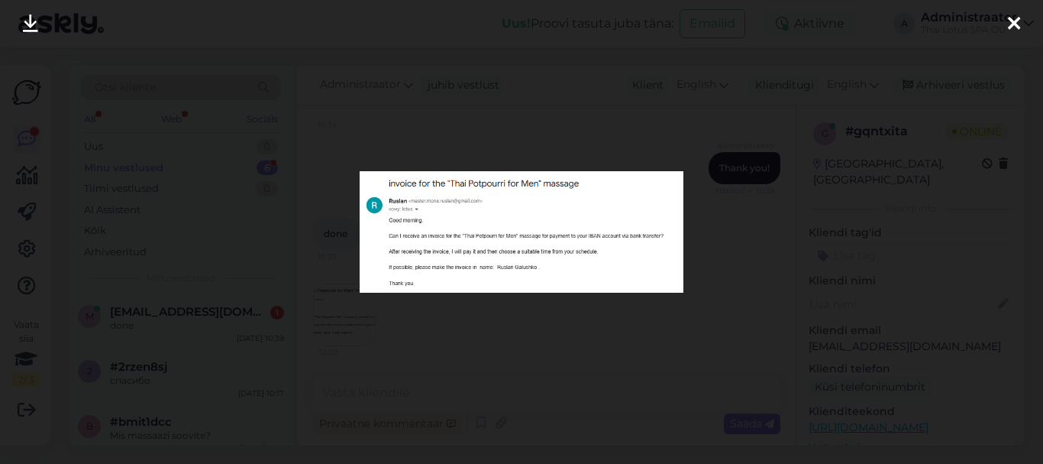
click at [485, 101] on div at bounding box center [521, 232] width 1043 height 464
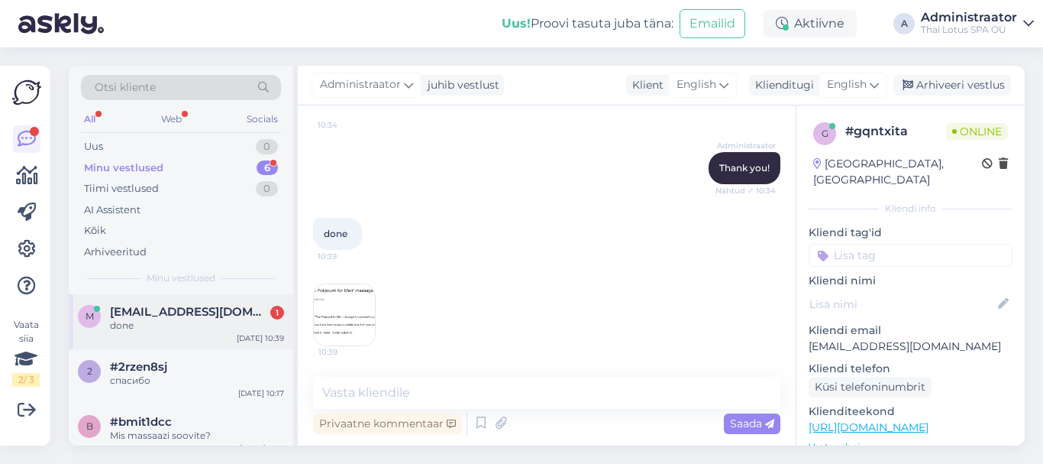
click at [183, 322] on div "done" at bounding box center [197, 326] width 174 height 14
click at [363, 396] on textarea at bounding box center [547, 393] width 468 height 32
click at [223, 435] on div "Tai õli" at bounding box center [197, 436] width 174 height 14
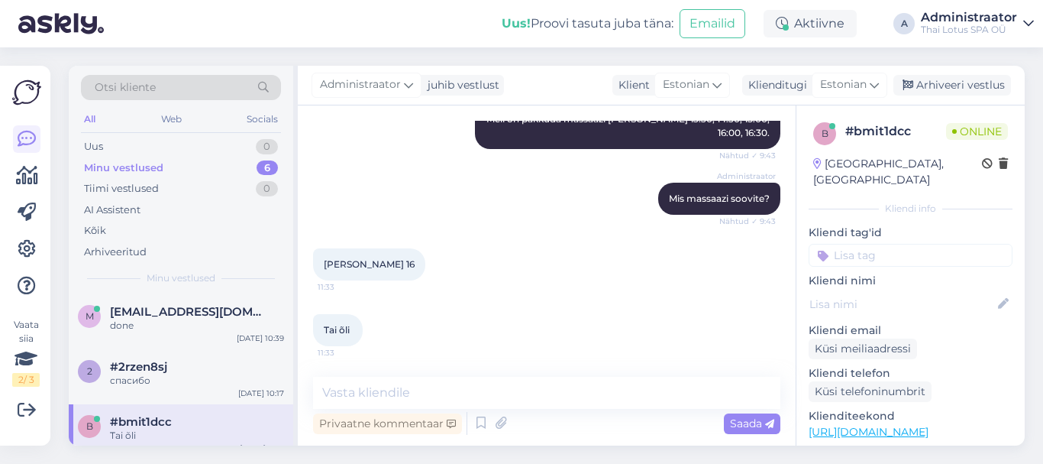
scroll to position [216, 0]
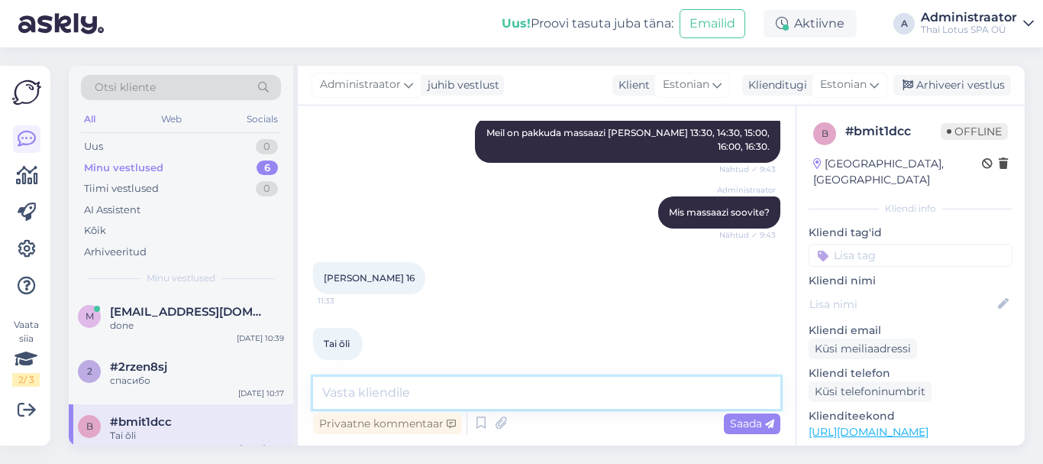
click at [385, 390] on textarea at bounding box center [547, 393] width 468 height 32
click at [435, 397] on textarea at bounding box center [547, 393] width 468 height 32
type textarea "Kas õlimassaaz ka [PERSON_NAME] sobiks?"
click at [746, 419] on span "Saada" at bounding box center [752, 423] width 44 height 14
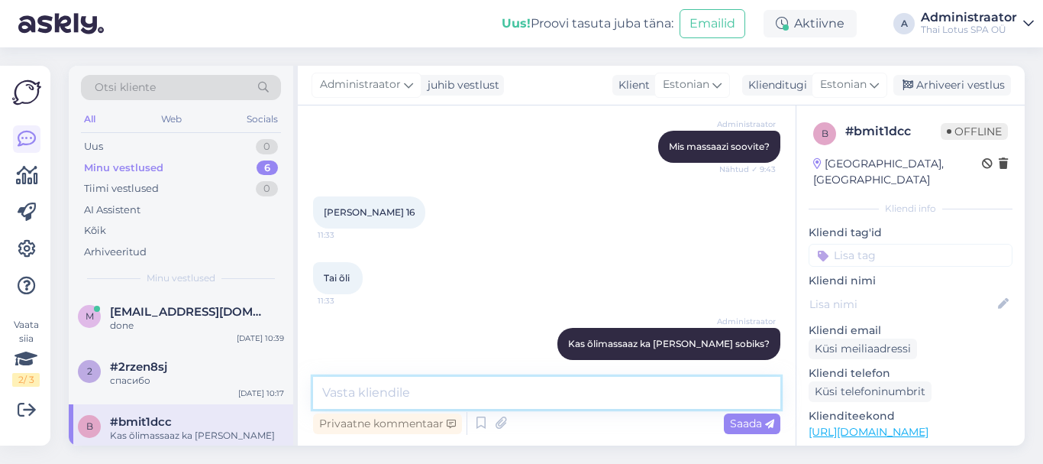
click at [450, 378] on textarea at bounding box center [547, 393] width 468 height 32
click at [436, 395] on textarea "Kahjuks, massaazulauad" at bounding box center [547, 393] width 468 height 32
click at [496, 396] on textarea "Kahjuks, massaazilauad" at bounding box center [547, 393] width 468 height 32
drag, startPoint x: 377, startPoint y: 396, endPoint x: 350, endPoint y: 389, distance: 27.8
click at [318, 396] on textarea "Kahjuks, massaazilauad" at bounding box center [547, 393] width 468 height 32
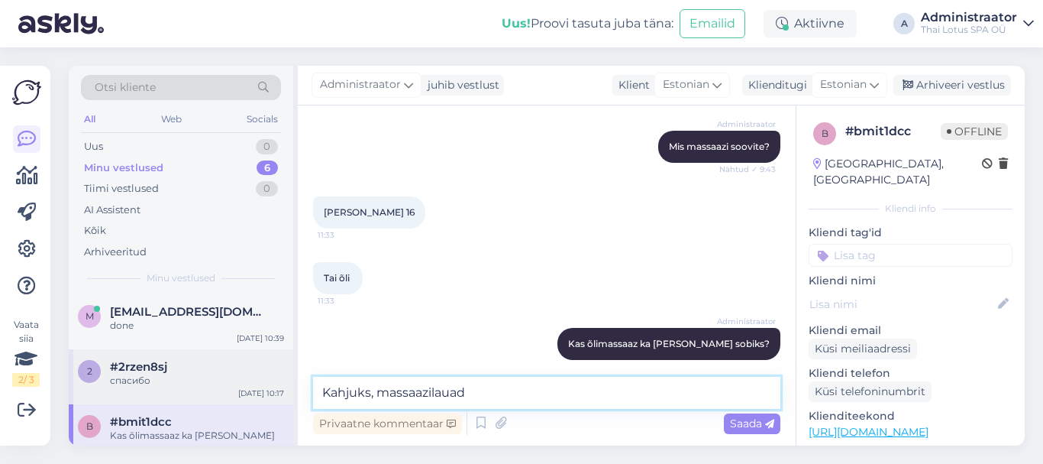
drag, startPoint x: 387, startPoint y: 392, endPoint x: 289, endPoint y: 390, distance: 98.6
click at [289, 390] on div "Otsi kliente All Web Socials Uus 0 Minu vestlused 6 Tiimi vestlused 0 AI Assist…" at bounding box center [547, 256] width 956 height 380
click at [436, 389] on textarea "Massaazilauad" at bounding box center [547, 393] width 468 height 32
click at [334, 393] on textarea "Massaazilauad on broneeritud sellel ajal." at bounding box center [547, 393] width 468 height 32
type textarea "Kõik massaazilauad on broneeritud sellel ajal."
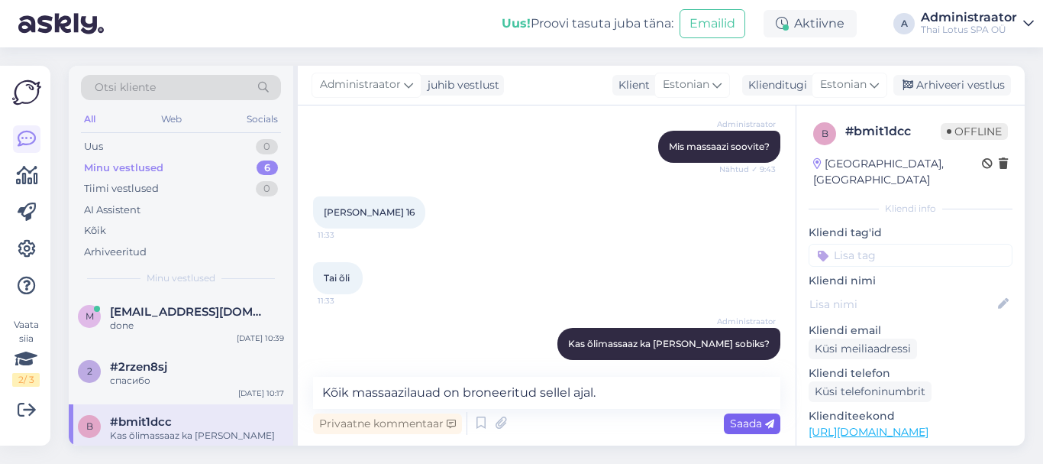
click at [746, 423] on span "Saada" at bounding box center [752, 423] width 44 height 14
